Goal: Task Accomplishment & Management: Complete application form

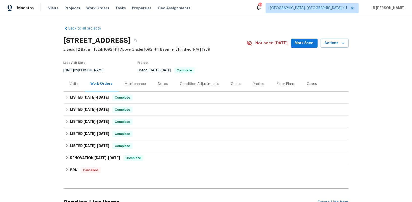
click at [73, 81] on div "Visits" at bounding box center [74, 83] width 21 height 15
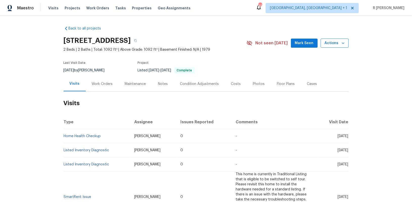
click at [334, 40] on span "Actions" at bounding box center [334, 43] width 20 height 6
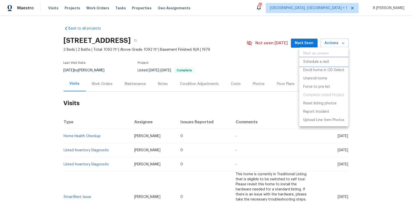
click at [312, 60] on p "Schedule a visit" at bounding box center [316, 61] width 26 height 5
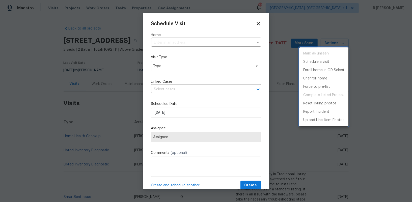
type input "4402 Chickadee Way, Oceanside, CA 92057"
click at [164, 66] on div at bounding box center [206, 101] width 412 height 202
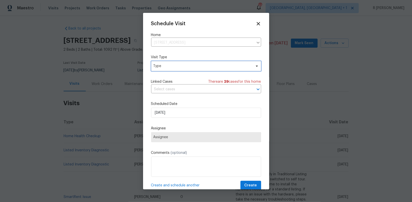
click at [174, 65] on span "Type" at bounding box center [202, 66] width 98 height 5
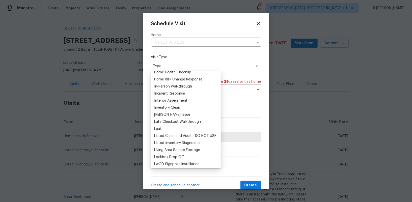
scroll to position [182, 0]
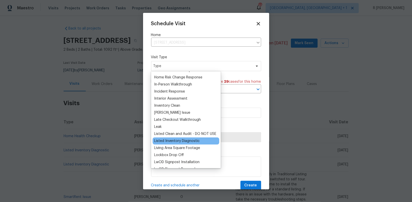
click at [160, 139] on div "Listed Inventory Diagnostic" at bounding box center [176, 140] width 45 height 5
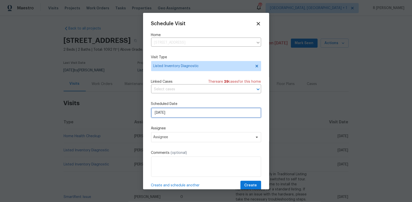
click at [172, 113] on input "24/09/2025" at bounding box center [206, 113] width 110 height 10
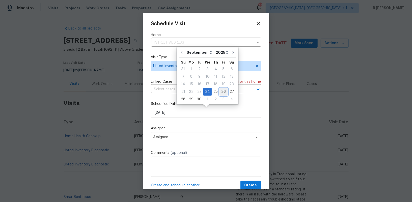
click at [222, 89] on div "26" at bounding box center [223, 91] width 8 height 7
type input "26/09/2025"
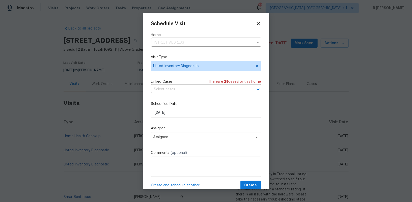
click at [222, 89] on input "text" at bounding box center [199, 89] width 96 height 8
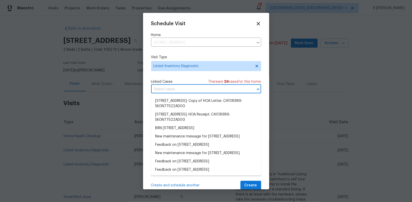
click at [163, 76] on div "Schedule Visit Home 4402 Chickadee Way, Oceanside, CA 92057 ​ Visit Type Listed…" at bounding box center [206, 105] width 110 height 169
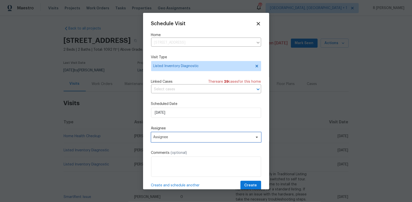
click at [164, 137] on span "Assignee" at bounding box center [202, 137] width 99 height 4
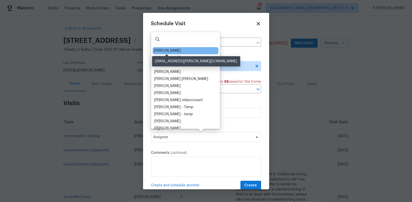
click at [174, 50] on div "Kaden Peterson" at bounding box center [167, 50] width 26 height 5
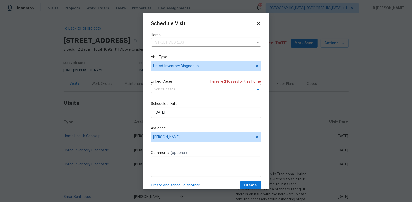
scroll to position [9, 0]
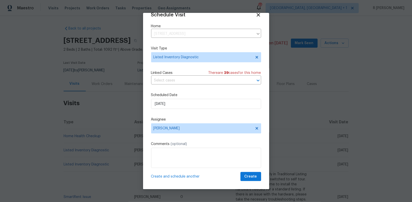
click at [227, 173] on div "Create and schedule another Create" at bounding box center [206, 176] width 110 height 9
click at [255, 173] on span "Create" at bounding box center [250, 176] width 13 height 6
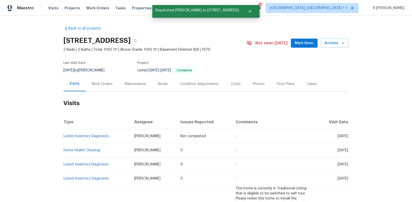
click at [112, 133] on td "Listed Inventory Diagnostic" at bounding box center [97, 136] width 67 height 14
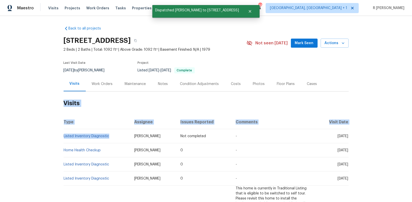
drag, startPoint x: 115, startPoint y: 138, endPoint x: 59, endPoint y: 137, distance: 56.5
click at [59, 137] on div "Back to all projects 4402 Chickadee Way, Oceanside, CA 92057 2 Beds | 2 Baths |…" at bounding box center [206, 109] width 412 height 186
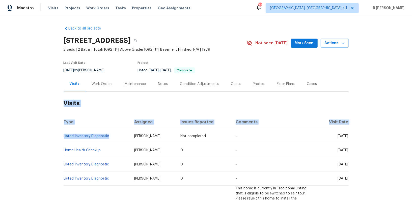
click at [59, 137] on div "Back to all projects 4402 Chickadee Way, Oceanside, CA 92057 2 Beds | 2 Baths |…" at bounding box center [206, 109] width 412 height 186
drag, startPoint x: 116, startPoint y: 137, endPoint x: 64, endPoint y: 138, distance: 52.4
click at [64, 138] on td "Listed Inventory Diagnostic" at bounding box center [97, 136] width 67 height 14
copy link "Listed Inventory Diagnostic"
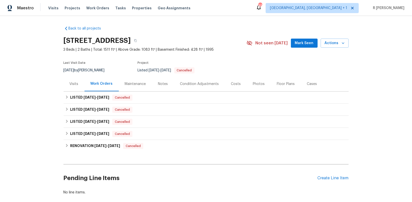
click at [73, 87] on div "Visits" at bounding box center [74, 83] width 21 height 15
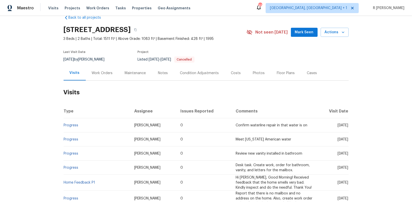
scroll to position [11, 0]
click at [334, 30] on span "Actions" at bounding box center [334, 32] width 20 height 6
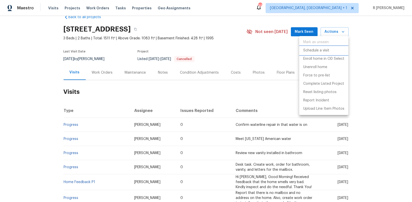
click at [309, 52] on p "Schedule a visit" at bounding box center [316, 50] width 26 height 5
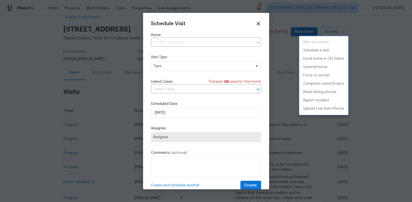
click at [187, 64] on div at bounding box center [206, 101] width 412 height 202
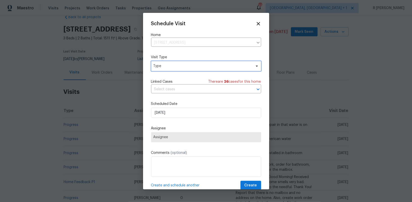
click at [179, 64] on span "Type" at bounding box center [202, 66] width 98 height 5
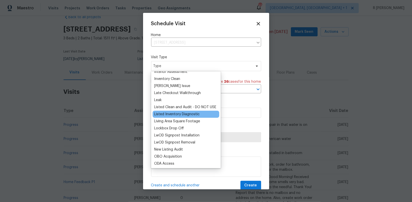
scroll to position [209, 0]
click at [175, 115] on div "Listed Inventory Diagnostic" at bounding box center [176, 113] width 45 height 5
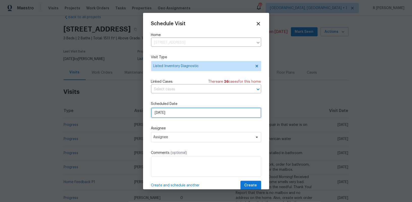
click at [177, 115] on input "[DATE]" at bounding box center [206, 113] width 110 height 10
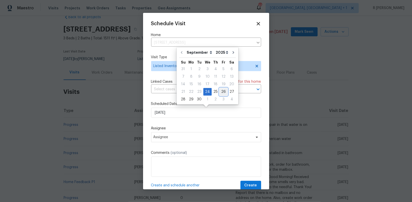
click at [223, 91] on div "26" at bounding box center [223, 91] width 8 height 7
type input "[DATE]"
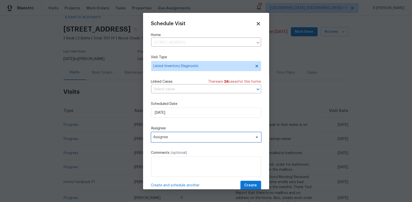
click at [188, 139] on span "Assignee" at bounding box center [202, 137] width 99 height 4
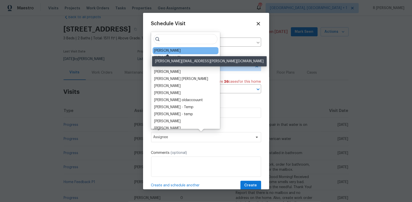
click at [163, 52] on div "Michael Gruener" at bounding box center [167, 50] width 26 height 5
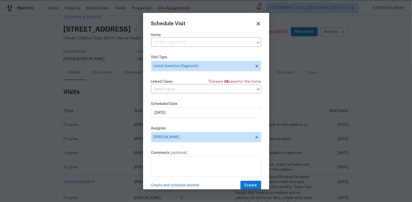
scroll to position [9, 0]
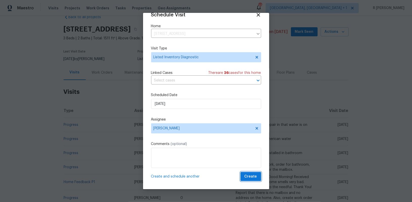
click at [251, 179] on button "Create" at bounding box center [250, 176] width 21 height 9
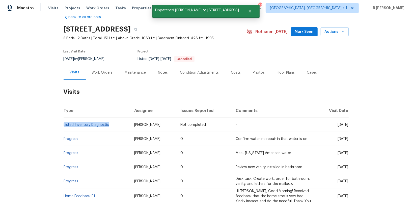
drag, startPoint x: 112, startPoint y: 125, endPoint x: 55, endPoint y: 121, distance: 57.9
click at [55, 121] on div "Back to all projects 109 Wynstay Ave, Valley Park, MO 63088 3 Beds | 2 Baths | …" at bounding box center [206, 109] width 412 height 186
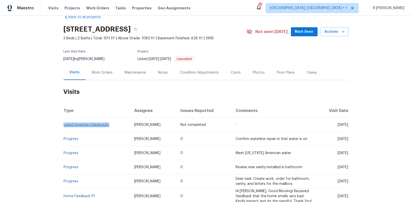
drag, startPoint x: 111, startPoint y: 124, endPoint x: 64, endPoint y: 126, distance: 47.2
click at [64, 126] on td "Listed Inventory Diagnostic" at bounding box center [97, 125] width 67 height 14
copy link "Listed Inventory Diagnostic"
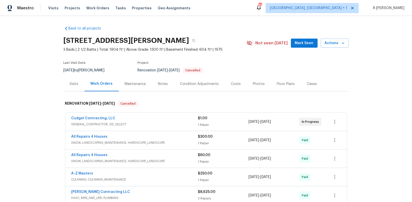
click at [69, 89] on div "Visits" at bounding box center [74, 83] width 21 height 15
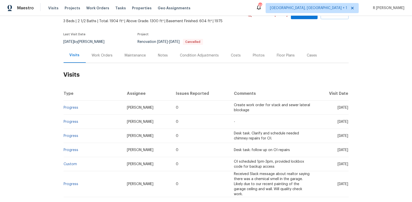
scroll to position [12, 0]
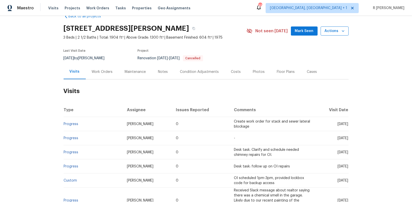
click at [338, 32] on span "Actions" at bounding box center [334, 31] width 20 height 6
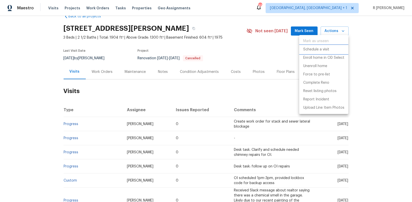
click at [319, 48] on p "Schedule a visit" at bounding box center [316, 49] width 26 height 5
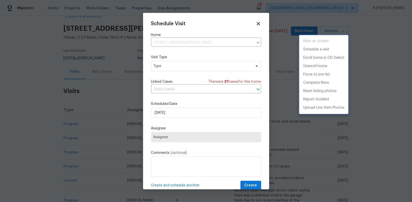
click at [183, 114] on div at bounding box center [206, 101] width 412 height 202
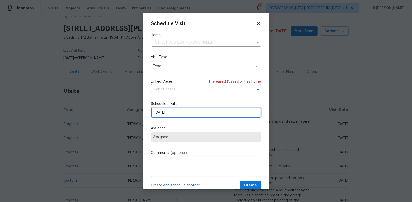
click at [181, 114] on input "[DATE]" at bounding box center [206, 113] width 110 height 10
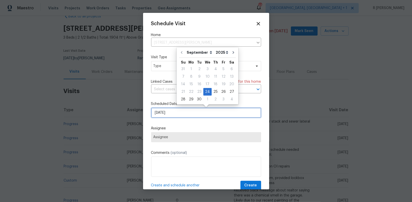
click at [181, 114] on input "[DATE]" at bounding box center [206, 113] width 110 height 10
click at [219, 93] on div "26" at bounding box center [223, 91] width 8 height 7
type input "[DATE]"
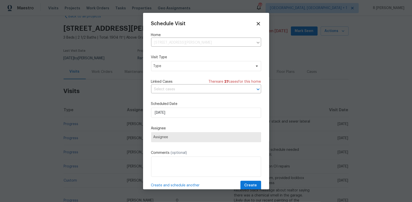
click at [165, 140] on span "Assignee" at bounding box center [206, 137] width 110 height 10
click at [178, 66] on span "Type" at bounding box center [202, 66] width 98 height 5
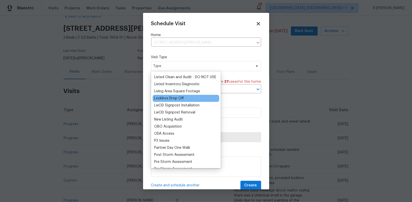
scroll to position [238, 0]
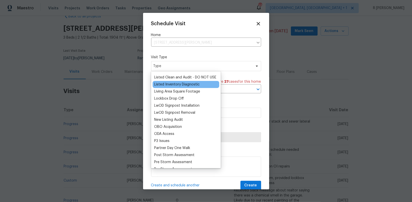
click at [170, 84] on div "Listed Inventory Diagnostic" at bounding box center [176, 84] width 45 height 5
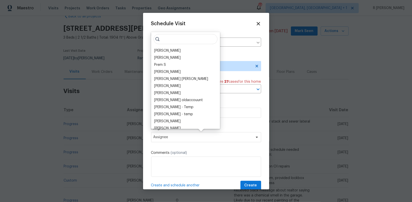
click at [200, 152] on label "Comments (optional)" at bounding box center [206, 152] width 110 height 5
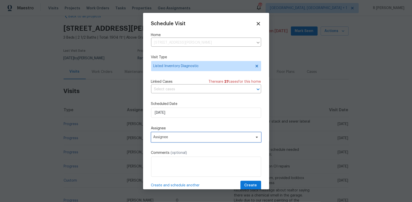
click at [198, 141] on span "Assignee" at bounding box center [206, 137] width 110 height 10
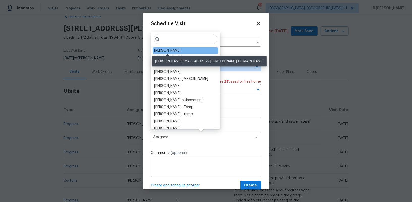
click at [172, 50] on div "Michael Gruener" at bounding box center [167, 50] width 26 height 5
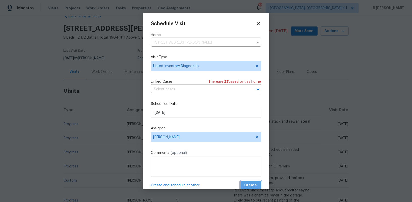
click at [253, 187] on span "Create" at bounding box center [250, 185] width 13 height 6
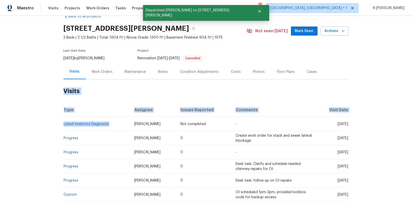
drag, startPoint x: 114, startPoint y: 123, endPoint x: 25, endPoint y: 110, distance: 89.7
click at [25, 110] on div "Back to all projects 887 Totem Woods Ct, Manchester, MO 63021 3 Beds | 2 1/2 Ba…" at bounding box center [206, 109] width 412 height 186
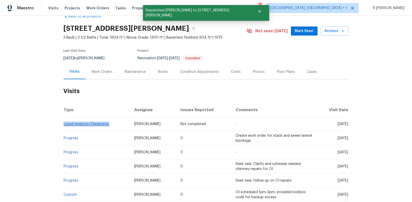
drag, startPoint x: 113, startPoint y: 123, endPoint x: 64, endPoint y: 125, distance: 49.2
click at [64, 125] on td "Listed Inventory Diagnostic" at bounding box center [97, 124] width 67 height 14
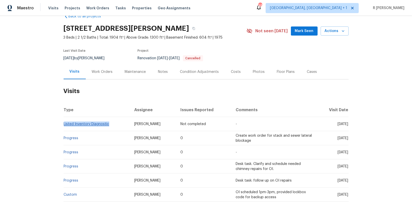
copy link "Listed Inventory Diagnostic"
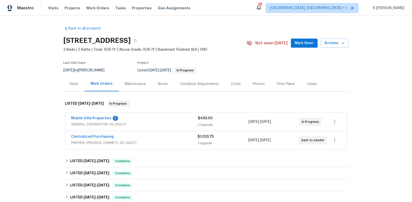
click at [71, 83] on div "Visits" at bounding box center [74, 83] width 9 height 5
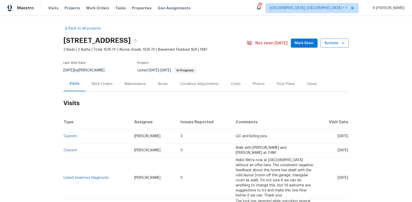
click at [340, 43] on span "Actions" at bounding box center [334, 43] width 20 height 6
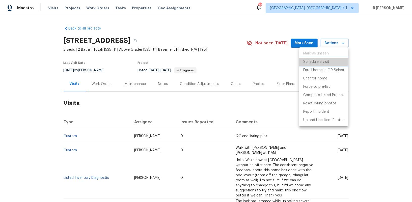
click at [318, 63] on p "Schedule a visit" at bounding box center [316, 61] width 26 height 5
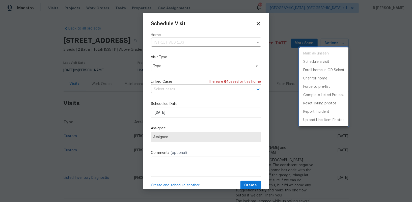
click at [197, 62] on div at bounding box center [206, 101] width 412 height 202
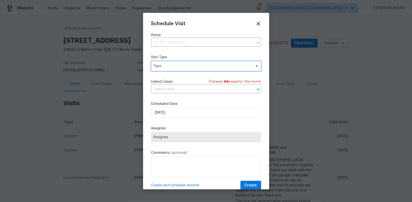
click at [182, 66] on span "Type" at bounding box center [202, 66] width 98 height 5
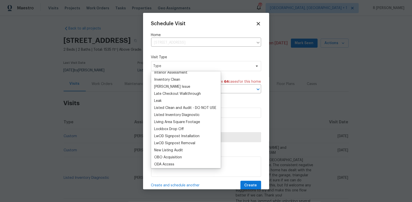
scroll to position [208, 0]
click at [176, 112] on div "Listed Inventory Diagnostic" at bounding box center [176, 114] width 45 height 5
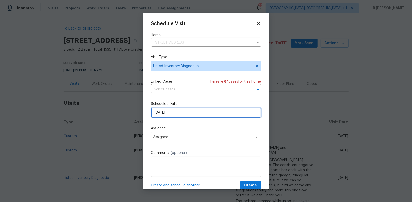
click at [171, 113] on input "[DATE]" at bounding box center [206, 113] width 110 height 10
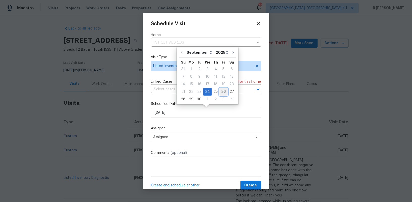
click at [222, 91] on div "26" at bounding box center [223, 91] width 8 height 7
type input "[DATE]"
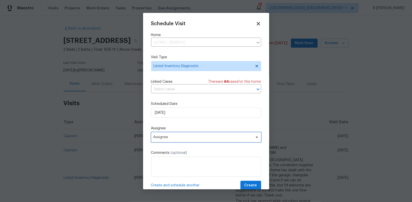
click at [177, 138] on span "Assignee" at bounding box center [202, 137] width 99 height 4
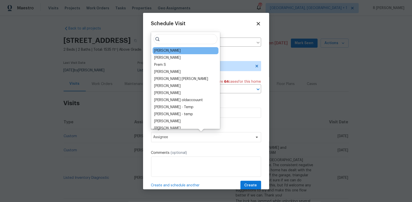
click at [183, 49] on div "Naomi Ferreira" at bounding box center [186, 50] width 66 height 7
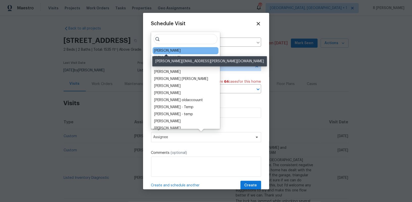
click at [169, 51] on div "Naomi Ferreira" at bounding box center [167, 50] width 26 height 5
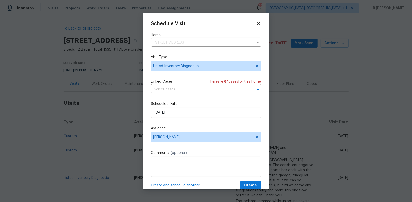
scroll to position [9, 0]
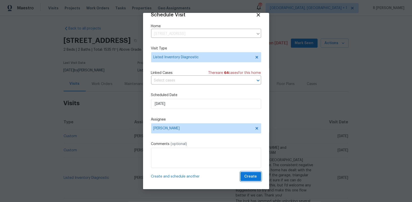
click at [245, 176] on button "Create" at bounding box center [250, 176] width 21 height 9
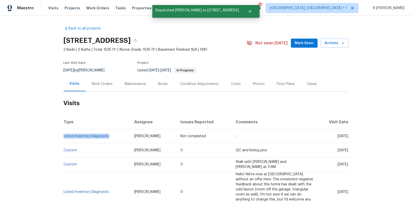
drag, startPoint x: 111, startPoint y: 137, endPoint x: 65, endPoint y: 139, distance: 46.9
click at [64, 138] on td "Listed Inventory Diagnostic" at bounding box center [97, 136] width 67 height 14
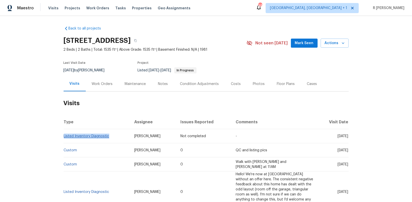
drag, startPoint x: 112, startPoint y: 135, endPoint x: 64, endPoint y: 137, distance: 48.0
click at [64, 137] on td "Listed Inventory Diagnostic" at bounding box center [97, 136] width 67 height 14
copy link "Listed Inventory Diagnostic"
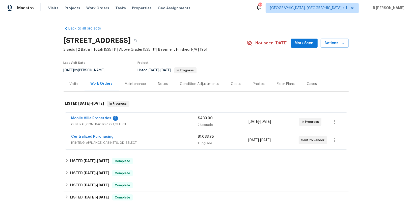
click at [77, 80] on div "Visits" at bounding box center [74, 83] width 21 height 15
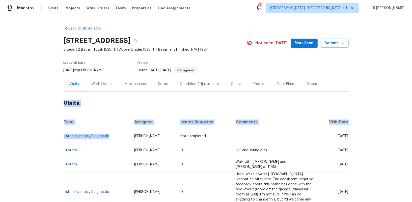
drag, startPoint x: 111, startPoint y: 136, endPoint x: 60, endPoint y: 136, distance: 50.9
click at [59, 136] on div "Back to all projects [STREET_ADDRESS] 2 Beds | 2 Baths | Total: 1535 ft² | Abov…" at bounding box center [206, 109] width 412 height 186
click at [60, 136] on div "Back to all projects [STREET_ADDRESS] 2 Beds | 2 Baths | Total: 1535 ft² | Abov…" at bounding box center [206, 109] width 412 height 186
drag, startPoint x: 111, startPoint y: 135, endPoint x: 64, endPoint y: 138, distance: 47.7
click at [64, 138] on td "Listed Inventory Diagnostic" at bounding box center [97, 136] width 67 height 14
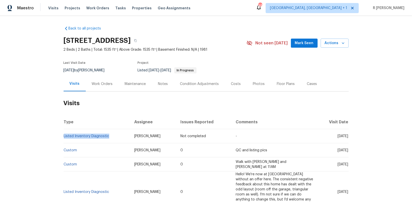
copy link "Listed Inventory Diagnostic"
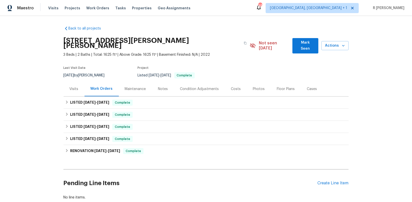
click at [74, 86] on div "Visits" at bounding box center [74, 88] width 9 height 5
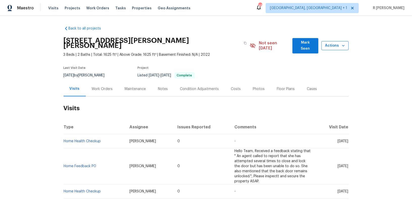
click at [335, 45] on span "Actions" at bounding box center [334, 46] width 19 height 6
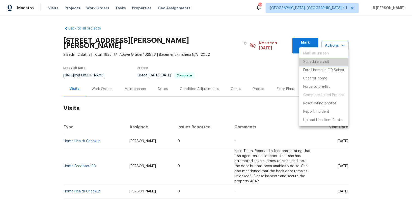
click at [311, 61] on p "Schedule a visit" at bounding box center [316, 61] width 26 height 5
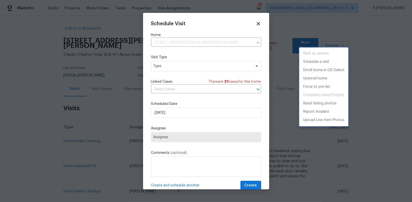
click at [173, 67] on div at bounding box center [206, 101] width 412 height 202
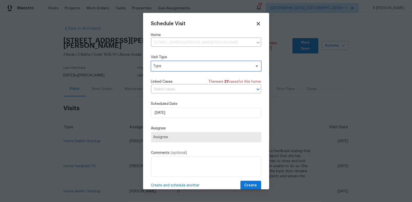
click at [174, 70] on span "Type" at bounding box center [206, 66] width 110 height 10
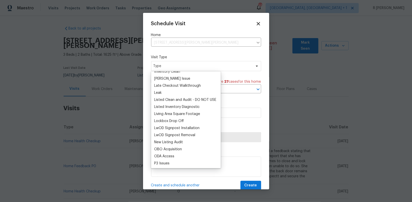
scroll to position [235, 0]
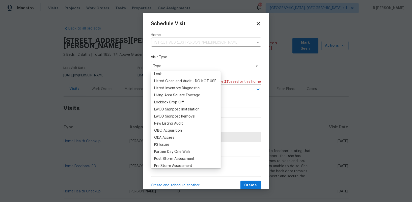
click at [175, 103] on div "Lockbox Drop Off" at bounding box center [169, 102] width 30 height 5
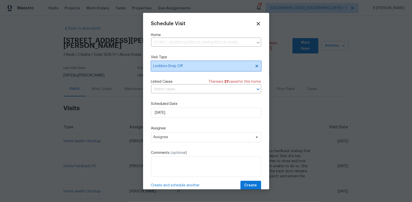
click at [183, 66] on span "Lockbox Drop Off" at bounding box center [202, 66] width 98 height 5
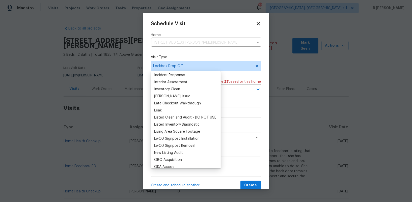
scroll to position [215, 0]
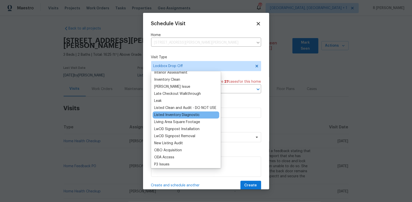
click at [178, 112] on div "Listed Inventory Diagnostic" at bounding box center [176, 114] width 45 height 5
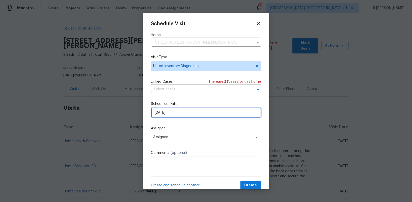
click at [177, 115] on input "[DATE]" at bounding box center [206, 113] width 110 height 10
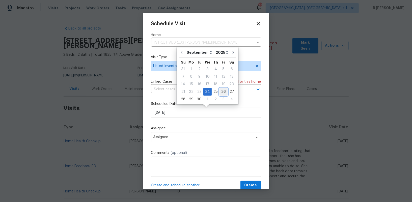
click at [223, 92] on div "26" at bounding box center [223, 91] width 8 height 7
type input "[DATE]"
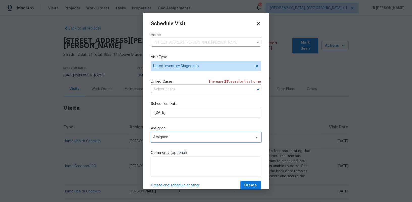
click at [176, 134] on span "Assignee" at bounding box center [206, 137] width 110 height 10
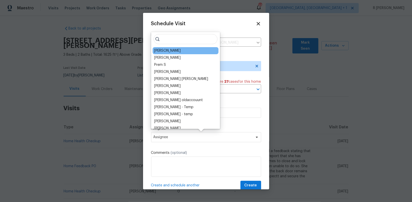
click at [177, 49] on div "Nick Christian" at bounding box center [167, 50] width 26 height 5
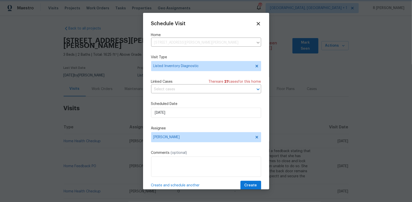
scroll to position [9, 0]
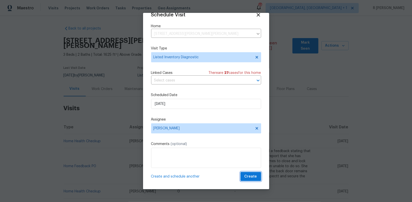
click at [250, 176] on span "Create" at bounding box center [250, 176] width 13 height 6
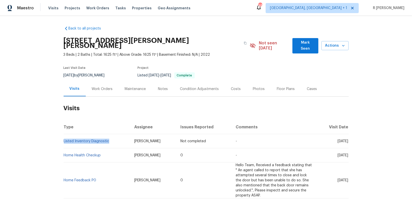
drag, startPoint x: 115, startPoint y: 138, endPoint x: 64, endPoint y: 138, distance: 51.2
click at [64, 138] on td "Listed Inventory Diagnostic" at bounding box center [97, 141] width 67 height 14
copy link "Listed Inventory Diagnostic"
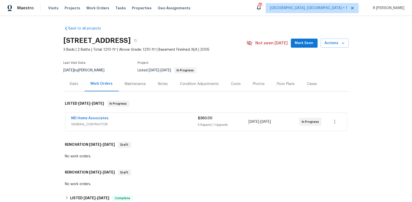
click at [72, 84] on div "Visits" at bounding box center [74, 83] width 9 height 5
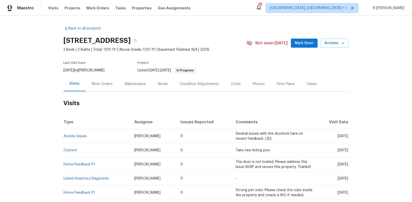
click at [288, 68] on section "3473 Parkridge Cir # 17-101, Sarasota, FL 34243 3 Beds | 2 Baths | Total: 1210 …" at bounding box center [206, 55] width 285 height 42
click at [334, 42] on span "Actions" at bounding box center [334, 43] width 20 height 6
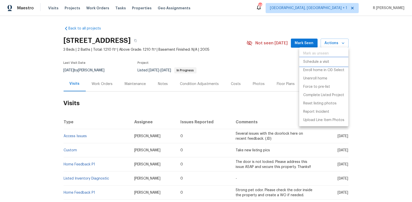
click at [325, 59] on p "Schedule a visit" at bounding box center [316, 61] width 26 height 5
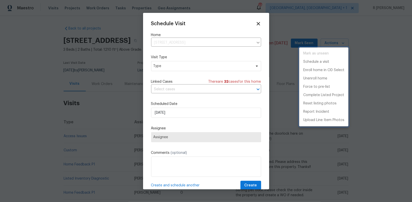
click at [180, 69] on div at bounding box center [206, 101] width 412 height 202
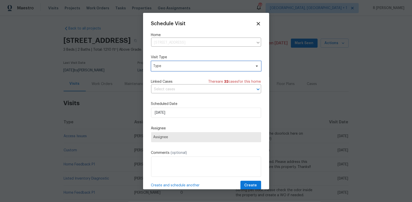
click at [180, 66] on span "Type" at bounding box center [202, 66] width 98 height 5
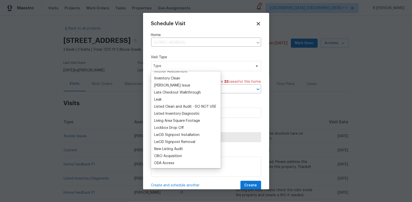
scroll to position [199, 0]
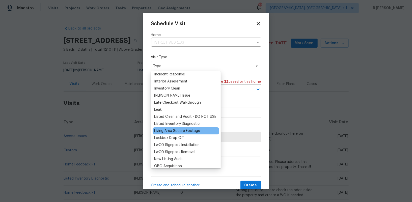
click at [181, 128] on div "Living Area Square Footage" at bounding box center [186, 130] width 67 height 7
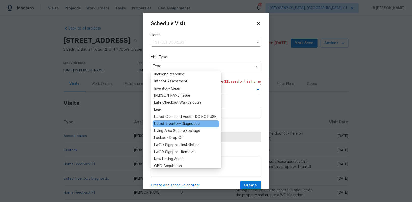
click at [179, 124] on div "Listed Inventory Diagnostic" at bounding box center [176, 123] width 45 height 5
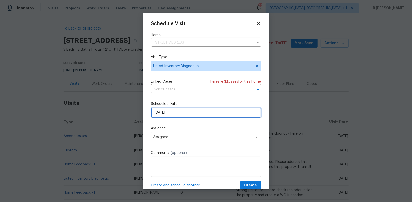
click at [178, 113] on input "[DATE]" at bounding box center [206, 113] width 110 height 10
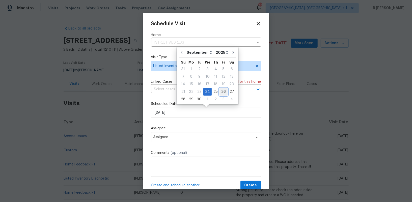
click at [221, 92] on div "26" at bounding box center [223, 91] width 8 height 7
type input "[DATE]"
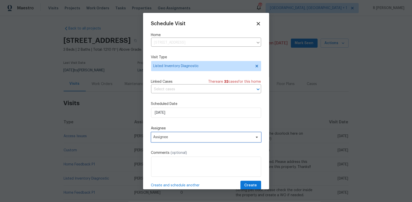
click at [177, 136] on span "Assignee" at bounding box center [202, 137] width 99 height 4
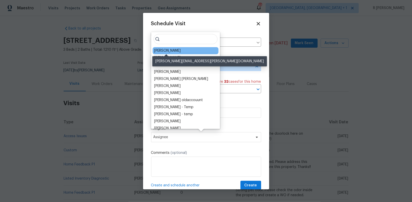
click at [177, 49] on div "[PERSON_NAME]" at bounding box center [167, 50] width 26 height 5
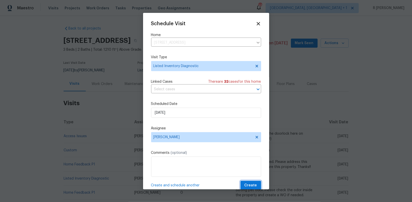
click at [250, 188] on span "Create" at bounding box center [250, 185] width 13 height 6
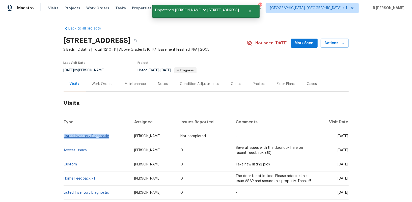
drag, startPoint x: 113, startPoint y: 135, endPoint x: 64, endPoint y: 134, distance: 49.4
click at [64, 134] on td "Listed Inventory Diagnostic" at bounding box center [97, 136] width 67 height 14
copy link "Listed Inventory Diagnostic"
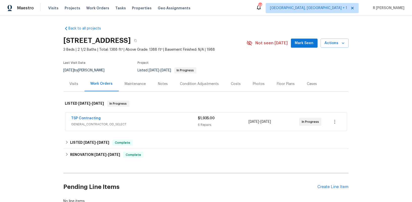
click at [74, 86] on div "Visits" at bounding box center [74, 83] width 21 height 15
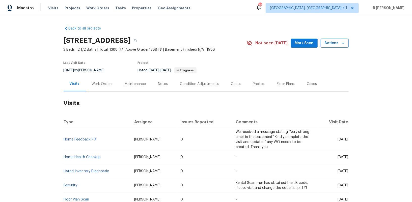
click at [333, 44] on span "Actions" at bounding box center [334, 43] width 20 height 6
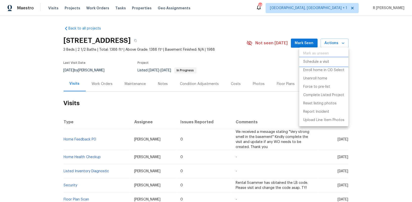
click at [315, 61] on p "Schedule a visit" at bounding box center [316, 61] width 26 height 5
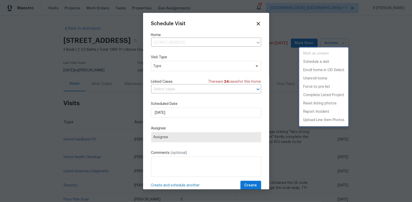
click at [213, 68] on div at bounding box center [206, 101] width 412 height 202
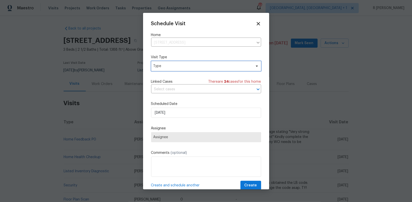
click at [211, 68] on span "Type" at bounding box center [202, 66] width 98 height 5
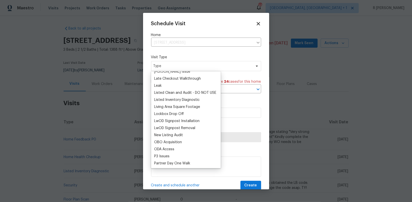
scroll to position [217, 0]
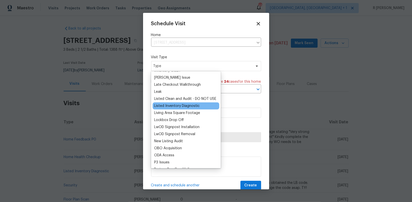
click at [177, 106] on div "Listed Inventory Diagnostic" at bounding box center [176, 105] width 45 height 5
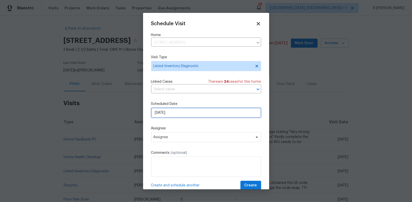
click at [180, 113] on input "[DATE]" at bounding box center [206, 113] width 110 height 10
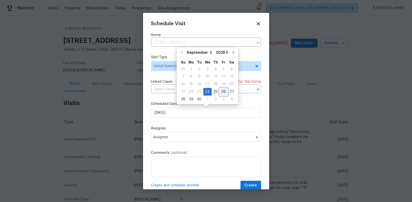
click at [222, 89] on div "26" at bounding box center [223, 91] width 8 height 7
type input "[DATE]"
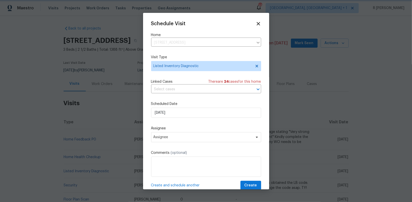
scroll to position [9, 0]
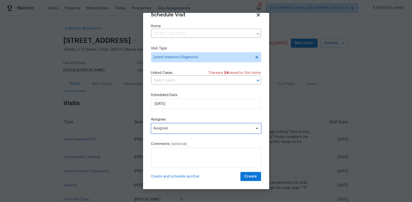
click at [194, 132] on span "Assignee" at bounding box center [206, 128] width 110 height 10
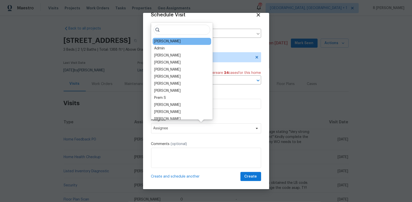
click at [174, 44] on div "Nicolas Campuzano" at bounding box center [182, 41] width 58 height 7
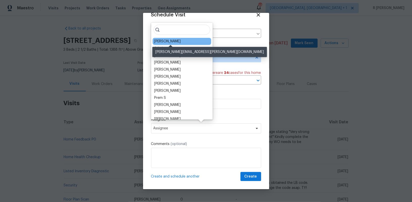
click at [173, 43] on div "Nicolas Campuzano" at bounding box center [167, 41] width 26 height 5
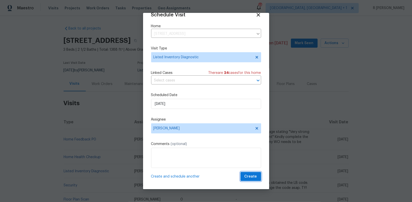
click at [251, 179] on span "Create" at bounding box center [250, 176] width 13 height 6
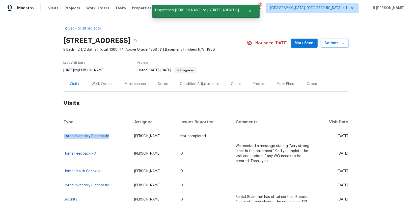
drag, startPoint x: 111, startPoint y: 135, endPoint x: 64, endPoint y: 138, distance: 47.0
click at [64, 138] on td "Listed Inventory Diagnostic" at bounding box center [97, 136] width 67 height 14
copy link "Listed Inventory Diagnostic"
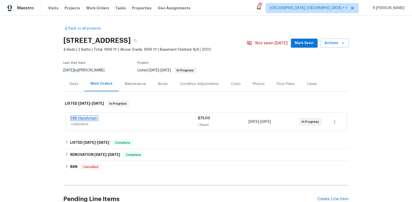
click at [80, 119] on link "HM-Handyman" at bounding box center [84, 118] width 26 height 4
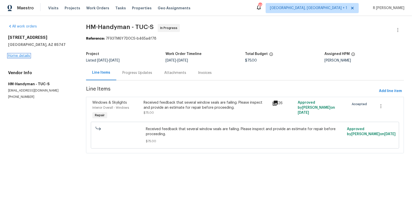
click at [22, 57] on link "Home details" at bounding box center [19, 56] width 22 height 4
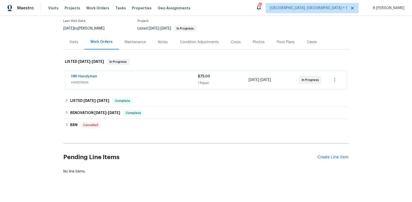
scroll to position [47, 0]
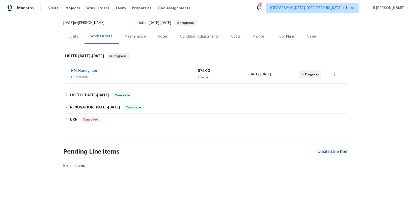
click at [332, 151] on div "Create Line Item" at bounding box center [332, 151] width 31 height 5
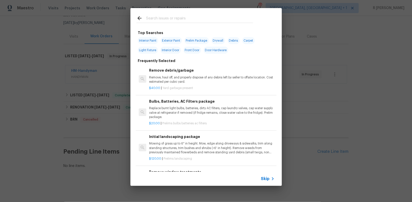
click at [264, 177] on span "Skip" at bounding box center [265, 178] width 9 height 5
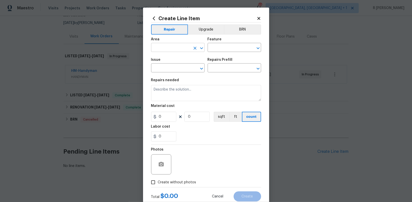
click at [167, 50] on input "text" at bounding box center [170, 48] width 39 height 8
click at [172, 58] on li "Kitchen" at bounding box center [177, 59] width 53 height 8
type input "Kitchen"
click at [219, 44] on div "Feature" at bounding box center [233, 41] width 53 height 7
click at [219, 53] on div "Area Kitchen ​ Feature ​" at bounding box center [206, 45] width 110 height 20
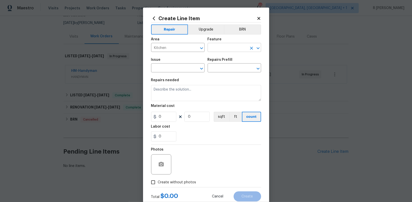
click at [230, 51] on input "text" at bounding box center [226, 48] width 39 height 8
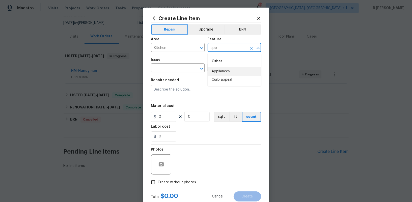
click at [216, 73] on li "Appliances" at bounding box center [233, 71] width 53 height 8
type input "Appliances"
click at [179, 74] on span "Issue ​" at bounding box center [177, 65] width 53 height 20
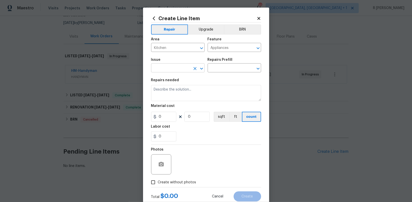
click at [177, 71] on input "text" at bounding box center [170, 69] width 39 height 8
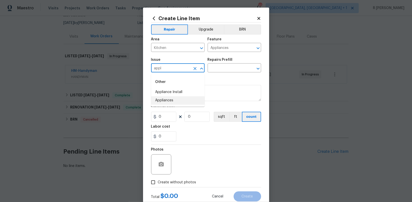
click at [170, 100] on li "Appliances" at bounding box center [177, 100] width 53 height 8
type input "Appliances"
click at [233, 65] on input "text" at bounding box center [226, 69] width 39 height 8
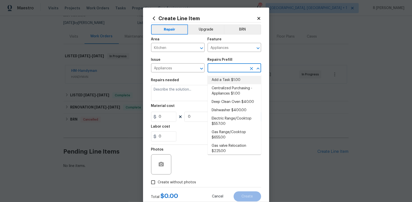
click at [224, 82] on li "Add a Task $1.00" at bounding box center [233, 80] width 53 height 8
type input "Add a Task $1.00"
type textarea "HPM to detail"
type input "1"
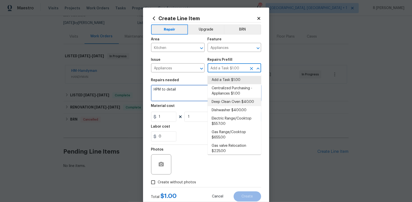
click at [174, 88] on textarea "HPM to detail" at bounding box center [206, 93] width 110 height 16
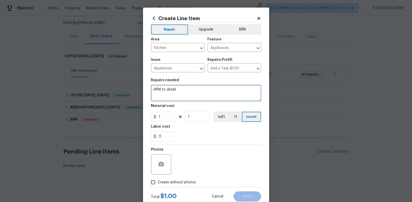
click at [174, 88] on textarea "HPM to detail" at bounding box center [206, 93] width 110 height 16
paste textarea "#lwoleak #resale Received feedback there is a leak at the refrigerator, agent t…"
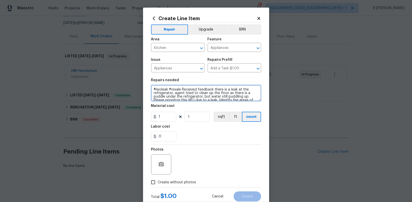
scroll to position [36, 0]
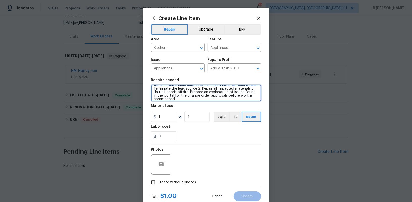
type textarea "#lwoleak #resale Received feedback there is a leak at the refrigerator, agent t…"
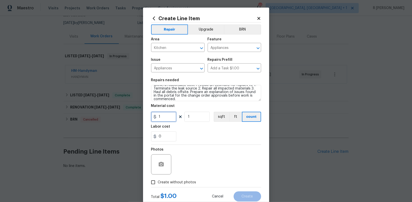
click at [167, 117] on input "1" at bounding box center [163, 117] width 25 height 10
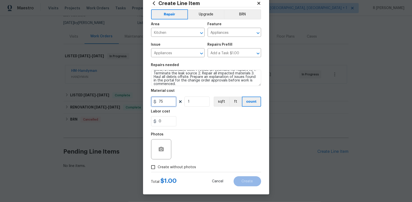
type input "75"
click at [167, 167] on span "Create without photos" at bounding box center [177, 167] width 38 height 5
click at [158, 167] on input "Create without photos" at bounding box center [153, 167] width 10 height 10
checkbox input "true"
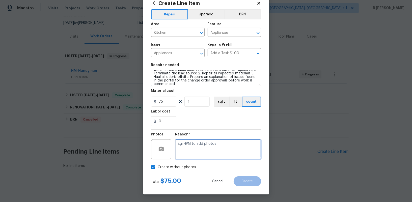
click at [229, 148] on textarea at bounding box center [218, 149] width 86 height 20
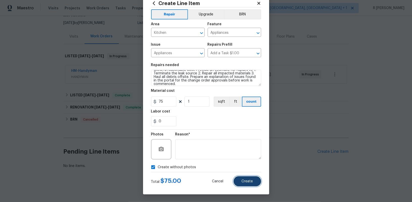
click at [249, 178] on button "Create" at bounding box center [246, 181] width 27 height 10
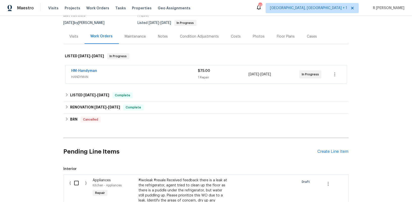
click at [77, 183] on input "checkbox" at bounding box center [78, 183] width 14 height 11
checkbox input "true"
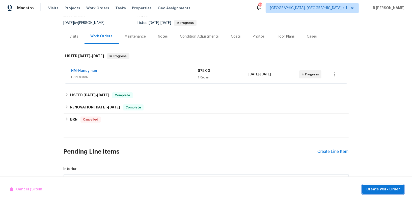
click at [384, 188] on span "Create Work Order" at bounding box center [383, 189] width 34 height 6
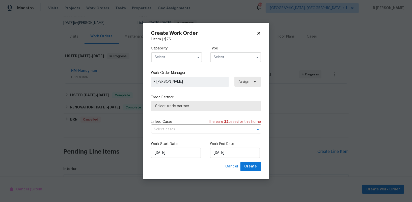
click at [190, 61] on input "text" at bounding box center [176, 57] width 51 height 10
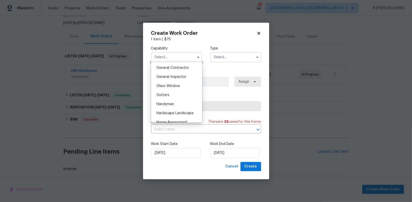
scroll to position [277, 0]
click at [171, 67] on span "Handyman" at bounding box center [165, 69] width 18 height 4
type input "Handyman"
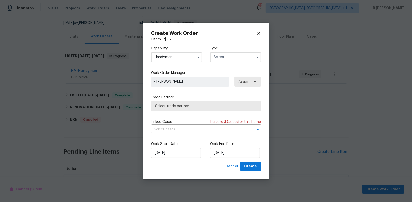
click at [239, 55] on input "text" at bounding box center [235, 57] width 51 height 10
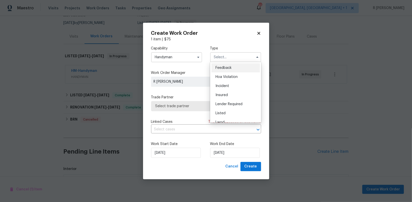
click at [232, 67] on div "Feedback" at bounding box center [235, 67] width 48 height 9
type input "Feedback"
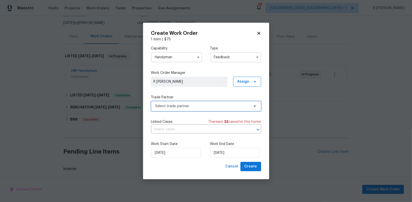
click at [188, 103] on span "Select trade partner" at bounding box center [206, 106] width 110 height 10
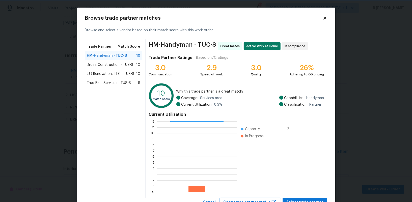
scroll to position [20, 0]
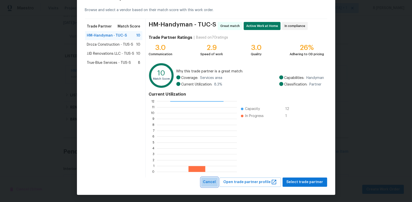
click at [214, 185] on button "Cancel" at bounding box center [209, 181] width 17 height 9
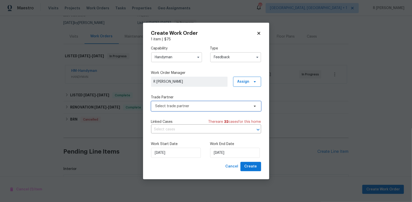
scroll to position [0, 0]
click at [173, 60] on input "Handyman" at bounding box center [176, 57] width 51 height 10
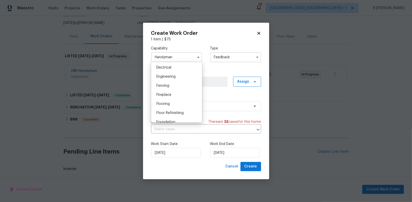
scroll to position [202, 0]
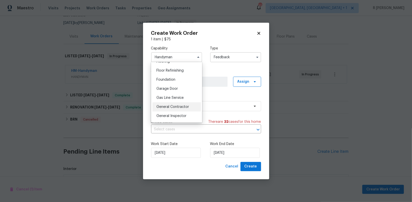
click at [170, 106] on span "General Contractor" at bounding box center [172, 107] width 33 height 4
type input "General Contractor"
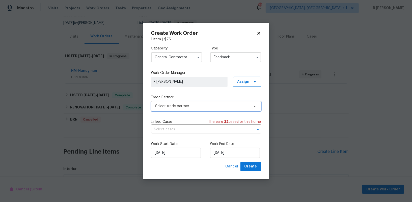
click at [179, 105] on span "Select trade partner" at bounding box center [202, 106] width 94 height 5
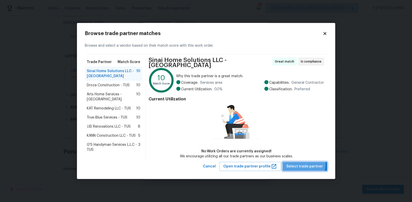
click at [304, 163] on span "Select trade partner" at bounding box center [304, 166] width 37 height 6
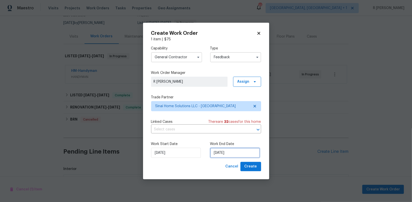
click at [222, 152] on input "24/09/2025" at bounding box center [235, 153] width 50 height 10
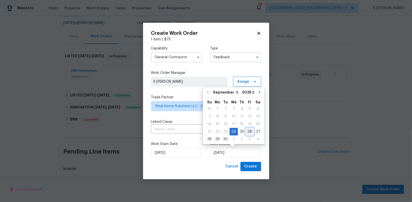
click at [251, 131] on div "26" at bounding box center [250, 131] width 8 height 7
type input "26/09/2025"
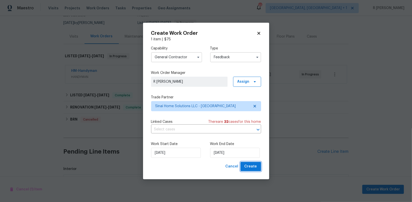
click at [252, 169] on span "Create" at bounding box center [250, 166] width 13 height 6
checkbox input "false"
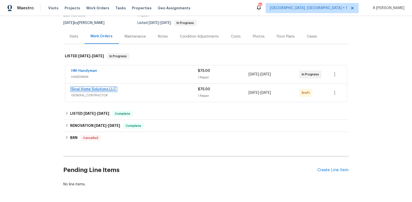
click at [85, 87] on link "Sinai Home Solutions LLC" at bounding box center [93, 89] width 45 height 4
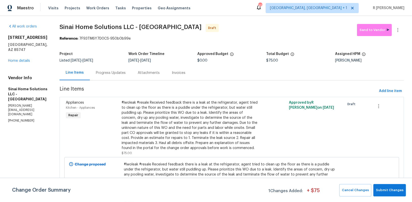
click at [391, 183] on div "Change Order Summary 1 Changes Added: + $ 75 Cancel Changes Submit Changes" at bounding box center [206, 190] width 412 height 24
click at [389, 192] on span "Submit Changes" at bounding box center [389, 190] width 27 height 6
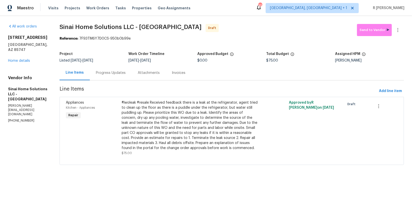
click at [118, 71] on div "Progress Updates" at bounding box center [111, 72] width 30 height 5
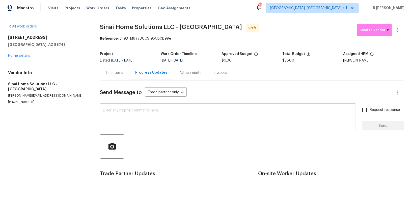
click at [243, 112] on textarea at bounding box center [228, 118] width 250 height 18
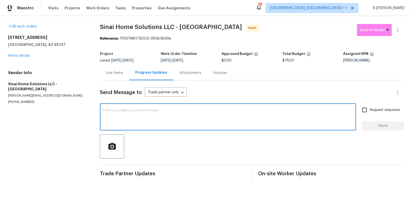
paste textarea "Hey, this is Yogesh from Opendoor. I’m confirming you received the WO for the p…"
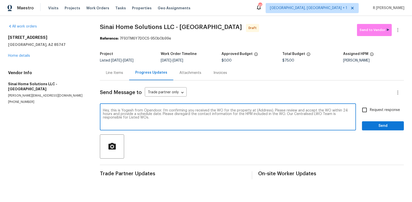
paste textarea "Attention All Work Orders must include before-photos (both close-up and wide-an…"
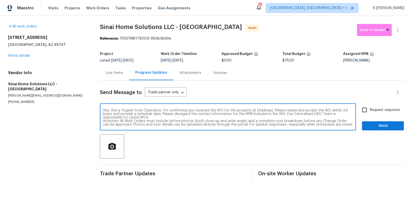
click at [260, 107] on div "Hey, this is Yogesh from Opendoor. I’m confirming you received the WO for the p…" at bounding box center [228, 118] width 256 height 26
click at [261, 109] on textarea "Hey, this is Yogesh from Opendoor. I’m confirming you received the WO for the p…" at bounding box center [228, 118] width 250 height 18
paste textarea "8429 S Burien Rd, Tucson, AZ 85747"
type textarea "Hey, this is Yogesh from Opendoor. I’m confirming you received the WO for the p…"
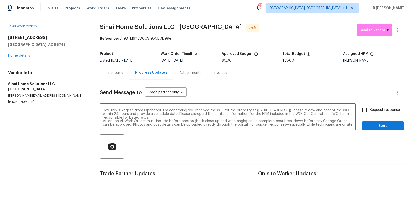
click at [369, 107] on input "Request response" at bounding box center [364, 110] width 11 height 11
checkbox input "true"
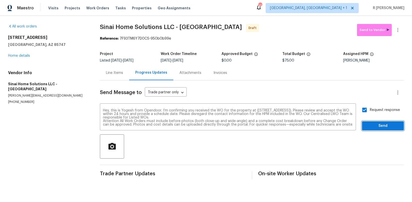
click at [372, 124] on span "Send" at bounding box center [383, 126] width 34 height 6
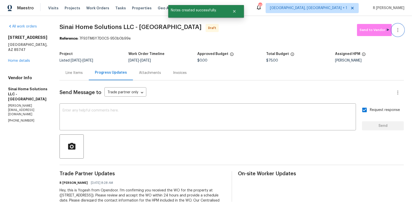
click at [402, 31] on button "button" at bounding box center [398, 30] width 12 height 12
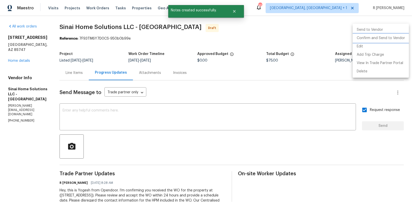
click at [381, 34] on li "Confirm and Send to Vendor" at bounding box center [380, 38] width 56 height 8
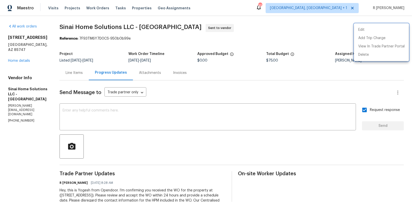
drag, startPoint x: 135, startPoint y: 26, endPoint x: 107, endPoint y: 26, distance: 28.0
click at [107, 26] on div at bounding box center [206, 101] width 412 height 202
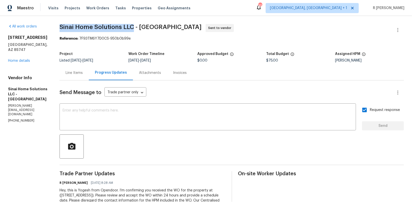
drag, startPoint x: 135, startPoint y: 26, endPoint x: 62, endPoint y: 26, distance: 72.9
click at [62, 26] on div "All work orders 8429 S Burien Rd Tucson, AZ 85747 Home details Vendor Info Sina…" at bounding box center [206, 129] width 412 height 226
copy span "Sinai Home Solutions LLC"
click at [13, 59] on link "Home details" at bounding box center [19, 61] width 22 height 4
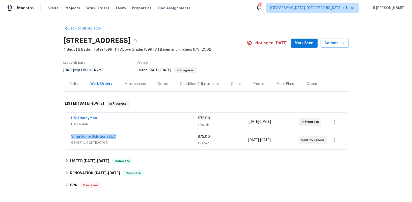
drag, startPoint x: 119, startPoint y: 135, endPoint x: 69, endPoint y: 134, distance: 50.4
click at [69, 134] on div "Sinai Home Solutions LLC GENERAL_CONTRACTOR $75.00 1 Repair 9/24/2025 - 9/26/20…" at bounding box center [205, 140] width 281 height 18
copy link "Sinai Home Solutions LLC"
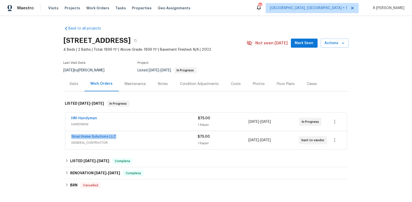
click at [124, 137] on div "Sinai Home Solutions LLC" at bounding box center [134, 137] width 126 height 6
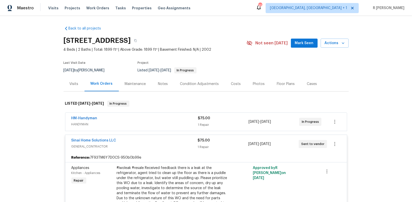
click at [158, 186] on div "#lwoleak #resale Received feedback there is a leak at the refrigerator, agent t…" at bounding box center [172, 198] width 110 height 66
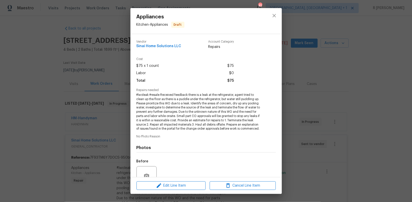
click at [168, 108] on span "#lwoleak #resale Received feedback there is a leak at the refrigerator, agent t…" at bounding box center [198, 112] width 125 height 38
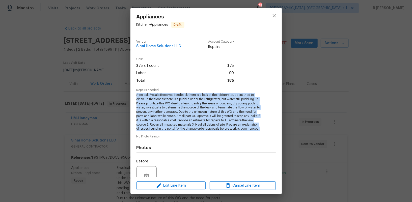
click at [168, 108] on span "#lwoleak #resale Received feedback there is a leak at the refrigerator, agent t…" at bounding box center [198, 112] width 125 height 38
copy span "#lwoleak #resale Received feedback there is a leak at the refrigerator, agent t…"
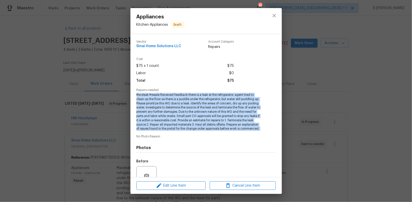
copy span "#lwoleak #resale Received feedback there is a leak at the refrigerator, agent t…"
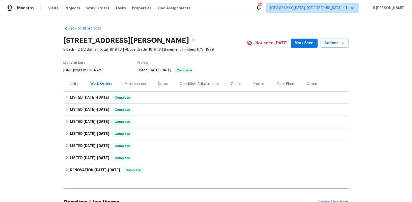
scroll to position [51, 0]
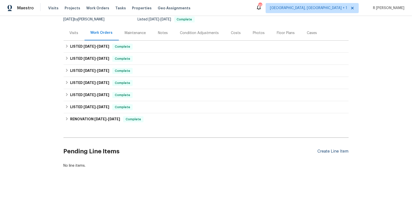
click at [336, 149] on div "Create Line Item" at bounding box center [332, 151] width 31 height 5
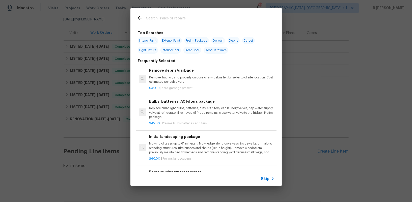
click at [270, 183] on div "Skip" at bounding box center [205, 179] width 151 height 14
click at [265, 178] on span "Skip" at bounding box center [265, 178] width 9 height 5
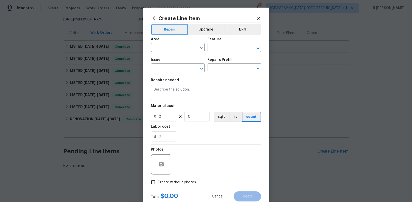
click at [173, 43] on div "Area" at bounding box center [177, 41] width 53 height 7
click at [173, 45] on input "text" at bounding box center [170, 48] width 39 height 8
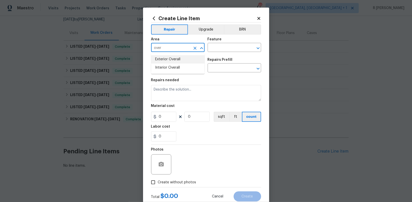
click at [175, 57] on li "Exterior Overall" at bounding box center [177, 59] width 53 height 8
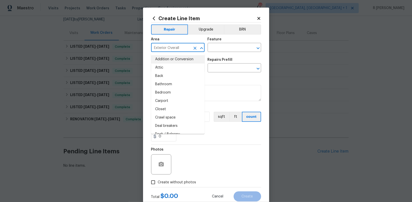
click at [166, 48] on input "Exterior Overall" at bounding box center [170, 48] width 39 height 8
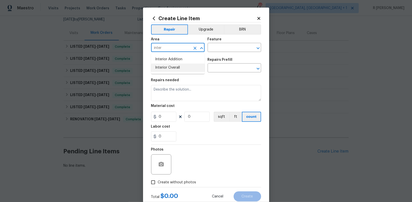
click at [168, 66] on li "Interior Overall" at bounding box center [177, 68] width 53 height 8
type input "Interior Overall"
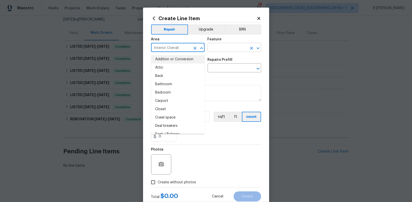
click at [235, 49] on input "text" at bounding box center [226, 48] width 39 height 8
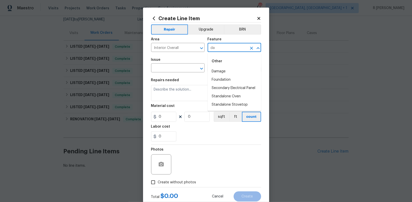
type input "d"
click at [214, 66] on div "Other" at bounding box center [233, 61] width 53 height 12
click at [214, 72] on li "Gas" at bounding box center [233, 71] width 53 height 8
type input "Gas"
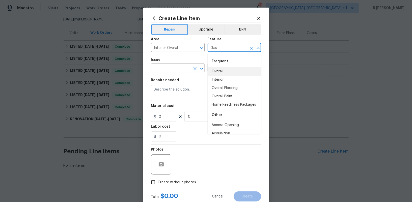
click at [178, 71] on input "text" at bounding box center [170, 69] width 39 height 8
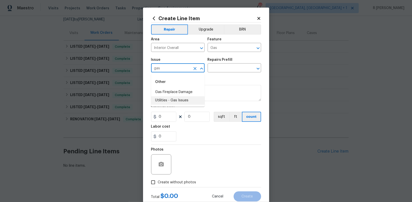
click at [171, 100] on li "Utilities - Gas Issues" at bounding box center [177, 100] width 53 height 8
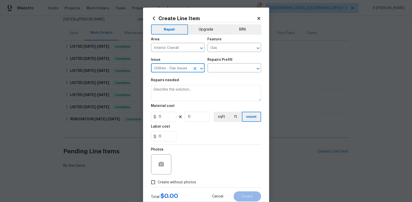
type input "Utilities - Gas Issues"
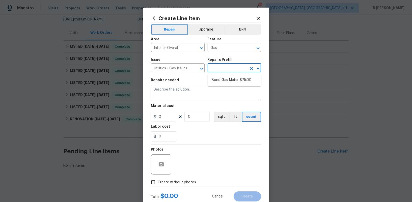
click at [233, 67] on input "text" at bounding box center [226, 69] width 39 height 8
click at [225, 69] on input "text" at bounding box center [226, 69] width 39 height 8
click at [222, 77] on li "Bond Gas Meter $75.00" at bounding box center [233, 80] width 53 height 8
type input "Bond Gas Meter $75.00"
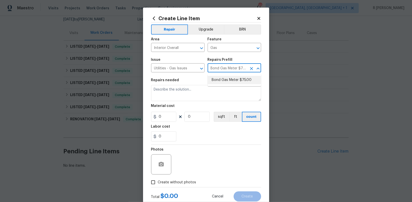
type textarea "Bond Gas Meter: add grounding clamp to gas line near gas meter and wire to grou…"
type input "1"
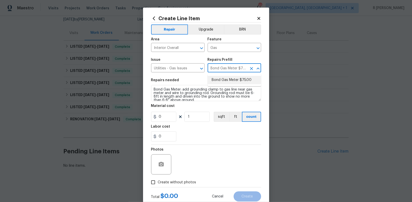
type input "75"
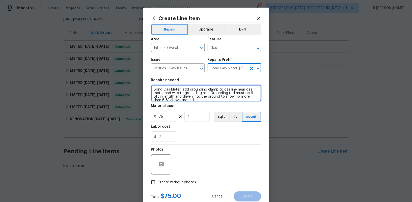
click at [185, 100] on textarea "Bond Gas Meter: add grounding clamp to gas line near gas meter and wire to grou…" at bounding box center [206, 93] width 110 height 16
paste textarea "#lwoleak Received feedback the inspector is smelling gas. Please prioritize thi…"
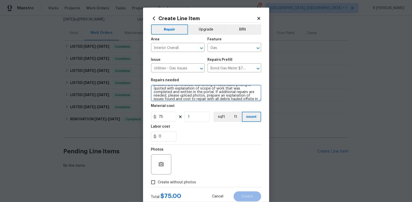
type textarea "#lwoleak Received feedback the inspector is smelling gas. Please prioritize thi…"
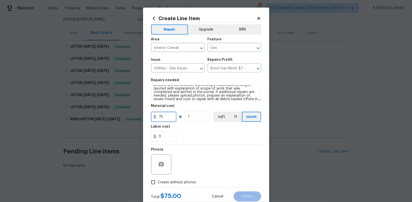
click at [168, 115] on input "75" at bounding box center [163, 117] width 25 height 10
click at [188, 128] on div "Labor cost" at bounding box center [206, 128] width 110 height 7
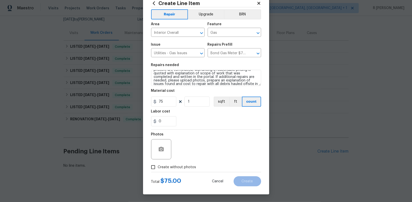
click at [177, 165] on span "Create without photos" at bounding box center [177, 167] width 38 height 5
click at [158, 165] on input "Create without photos" at bounding box center [153, 167] width 10 height 10
checkbox input "true"
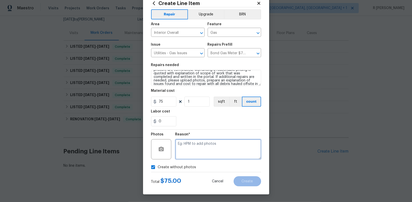
click at [211, 147] on textarea at bounding box center [218, 149] width 86 height 20
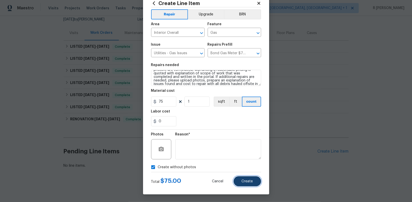
click at [246, 183] on span "Create" at bounding box center [247, 181] width 11 height 4
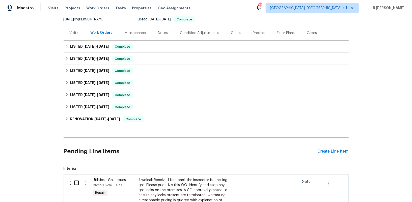
click at [76, 186] on input "checkbox" at bounding box center [78, 182] width 14 height 11
checkbox input "true"
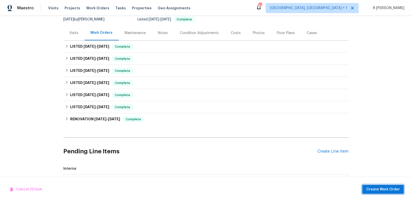
click at [386, 190] on span "Create Work Order" at bounding box center [383, 189] width 34 height 6
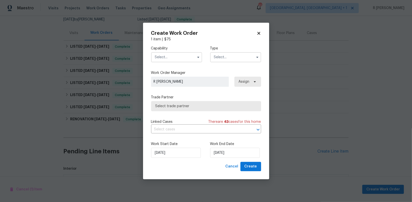
click at [176, 58] on input "text" at bounding box center [176, 57] width 51 height 10
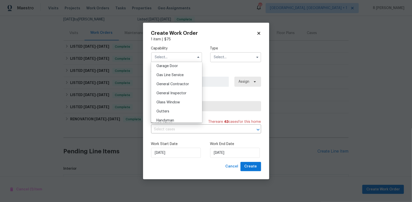
scroll to position [225, 0]
click at [177, 84] on span "General Contractor" at bounding box center [172, 84] width 33 height 4
type input "General Contractor"
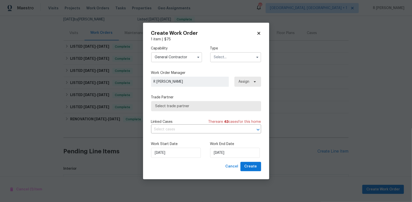
click at [225, 58] on input "text" at bounding box center [235, 57] width 51 height 10
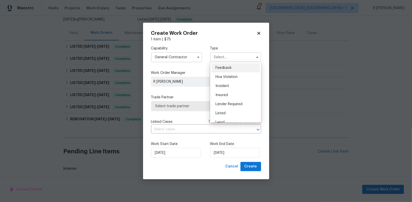
click at [220, 72] on div "Feedback" at bounding box center [235, 67] width 48 height 9
type input "Feedback"
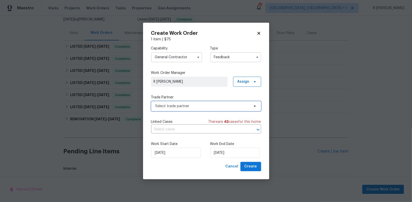
click at [183, 108] on span "Select trade partner" at bounding box center [202, 106] width 94 height 5
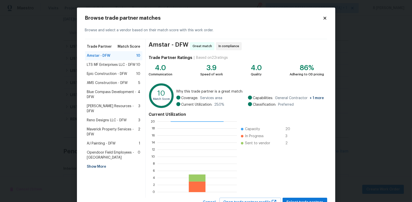
scroll to position [20, 0]
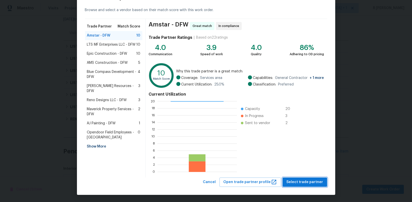
click at [307, 179] on span "Select trade partner" at bounding box center [304, 182] width 37 height 6
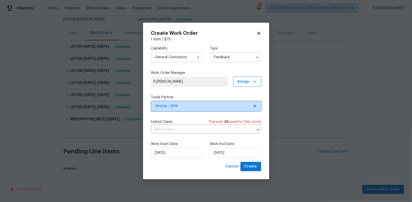
scroll to position [0, 0]
click at [228, 149] on input "24/09/2025" at bounding box center [235, 153] width 50 height 10
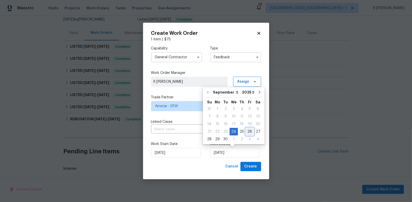
click at [249, 132] on div "26" at bounding box center [250, 131] width 8 height 7
type input "26/09/2025"
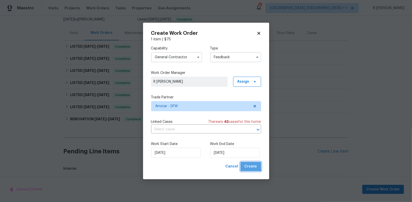
click at [250, 164] on span "Create" at bounding box center [250, 166] width 13 height 6
checkbox input "false"
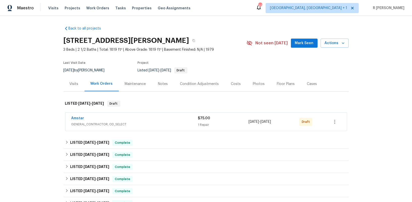
click at [76, 115] on div "Amstar GENERAL_CONTRACTOR, OD_SELECT $75.00 1 Repair [DATE] - [DATE] Draft" at bounding box center [205, 122] width 281 height 18
click at [76, 116] on span "Amstar" at bounding box center [77, 118] width 13 height 5
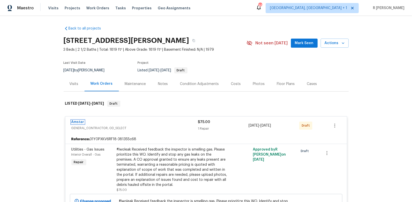
click at [73, 121] on link "Amstar" at bounding box center [77, 122] width 13 height 4
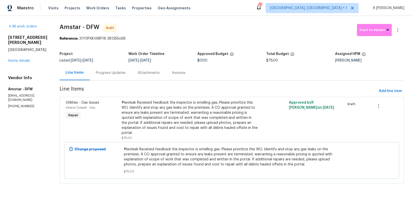
click at [105, 74] on div "Progress Updates" at bounding box center [111, 72] width 30 height 5
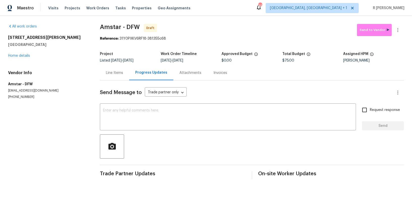
click at [114, 69] on div "Line Items" at bounding box center [114, 72] width 29 height 15
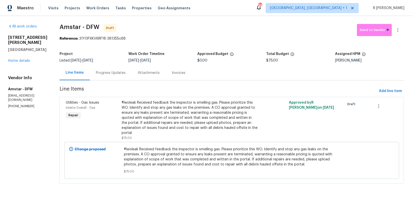
click at [113, 71] on div "Progress Updates" at bounding box center [111, 72] width 30 height 5
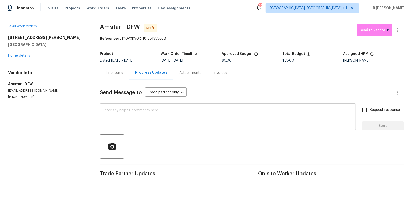
click at [139, 109] on textarea at bounding box center [228, 118] width 250 height 18
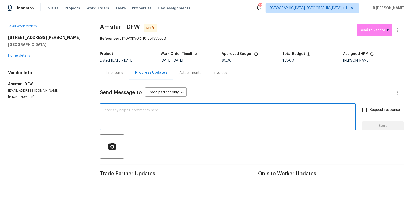
paste textarea "Hey, this is Yogesh from Opendoor. I’m confirming you received the WO for the p…"
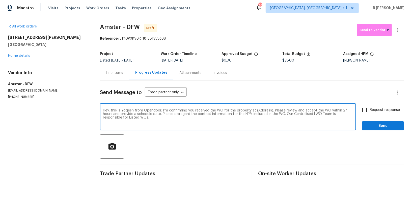
click at [262, 110] on textarea "Hey, this is Yogesh from Opendoor. I’m confirming you received the WO for the p…" at bounding box center [228, 118] width 250 height 18
paste textarea "[STREET_ADDRESS][PERSON_NAME]"
type textarea "Hey, this is Yogesh from Opendoor. I’m confirming you received the WO for the p…"
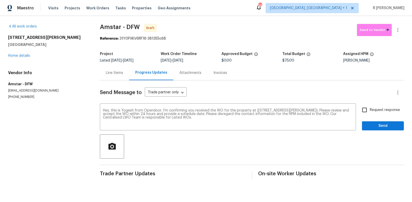
click at [375, 112] on span "Request response" at bounding box center [385, 109] width 30 height 5
click at [370, 112] on input "Request response" at bounding box center [364, 110] width 11 height 11
checkbox input "true"
click at [375, 122] on button "Send" at bounding box center [383, 125] width 42 height 9
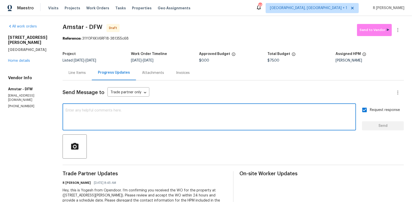
click at [219, 114] on textarea at bounding box center [209, 118] width 287 height 18
paste textarea "Attention All Work Orders must include before-photos (both close-up and wide-an…"
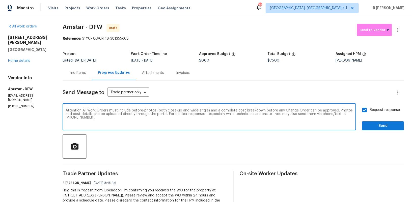
type textarea "Attention All Work Orders must include before-photos (both close-up and wide-an…"
click at [376, 123] on span "Send" at bounding box center [383, 126] width 34 height 6
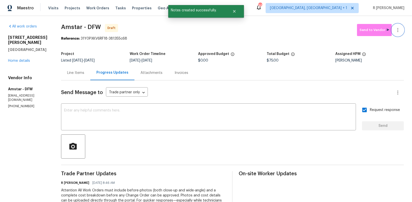
click at [402, 28] on button "button" at bounding box center [398, 30] width 12 height 12
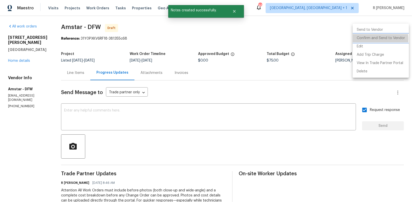
click at [366, 39] on li "Confirm and Send to Vendor" at bounding box center [380, 38] width 56 height 8
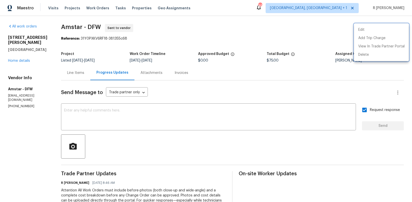
click at [266, 96] on div at bounding box center [206, 101] width 412 height 202
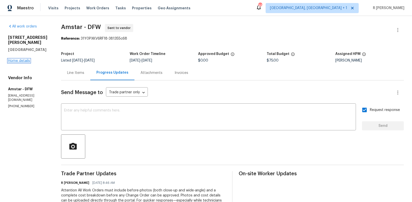
click at [16, 59] on link "Home details" at bounding box center [19, 61] width 22 height 4
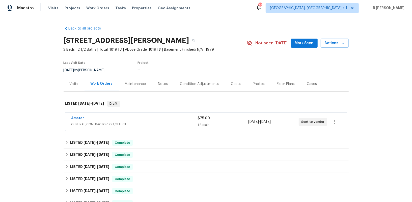
drag, startPoint x: 89, startPoint y: 119, endPoint x: 40, endPoint y: 118, distance: 49.2
click at [40, 118] on div "Back to all projects 3705 White Bud Ct, Flower Mound, TX 75028 3 Beds | 2 1/2 B…" at bounding box center [206, 109] width 412 height 186
copy link "Amstar"
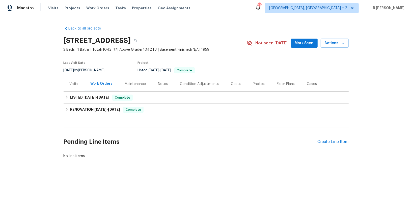
click at [332, 138] on div "Pending Line Items Create Line Item" at bounding box center [206, 141] width 285 height 23
click at [329, 141] on div "Create Line Item" at bounding box center [332, 141] width 31 height 5
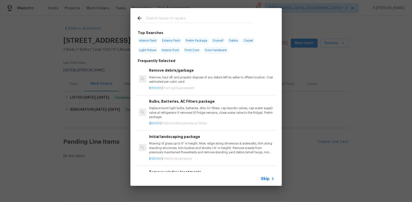
click at [264, 179] on span "Skip" at bounding box center [265, 178] width 9 height 5
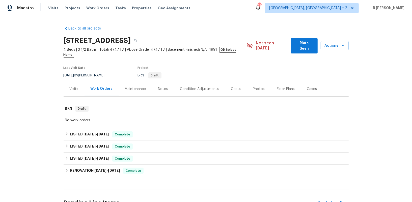
scroll to position [47, 0]
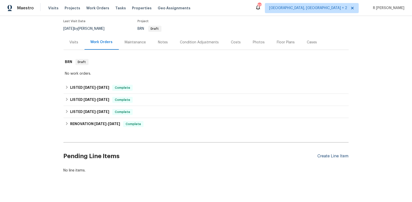
click at [327, 154] on div "Create Line Item" at bounding box center [332, 156] width 31 height 5
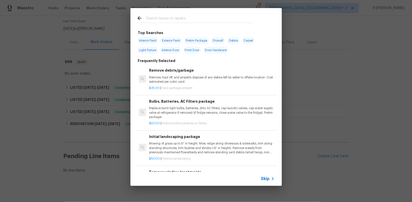
click at [145, 40] on span "Interior Paint" at bounding box center [148, 40] width 20 height 7
type input "Interior Paint"
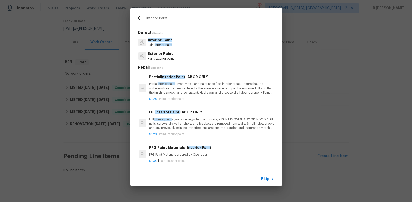
click at [159, 43] on span "interior paint" at bounding box center [164, 44] width 18 height 3
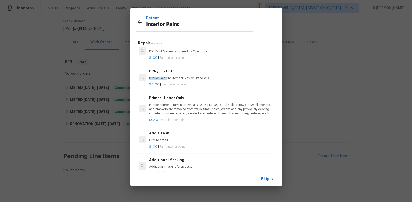
scroll to position [86, 0]
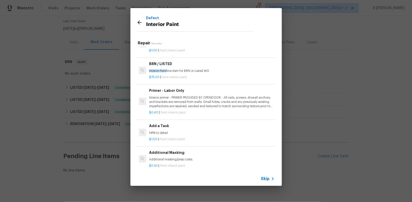
click at [162, 126] on h6 "Add a Task" at bounding box center [211, 126] width 125 height 6
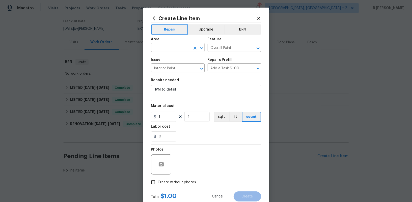
click at [177, 50] on input "text" at bounding box center [170, 48] width 39 height 8
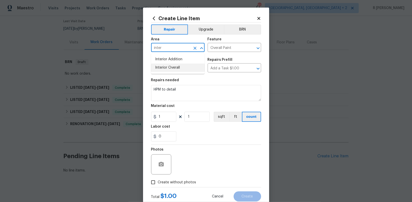
click at [163, 69] on li "Interior Overall" at bounding box center [177, 68] width 53 height 8
type input "Interior Overall"
click at [234, 48] on input "Overall Paint" at bounding box center [226, 48] width 39 height 8
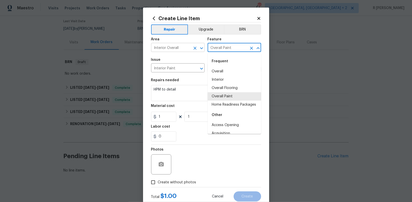
click at [193, 47] on icon "Clear" at bounding box center [194, 48] width 5 height 5
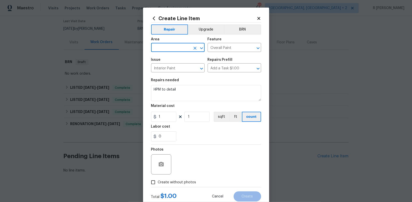
click at [172, 46] on input "text" at bounding box center [170, 48] width 39 height 8
click at [159, 58] on li "Front" at bounding box center [177, 59] width 53 height 8
type input "Front"
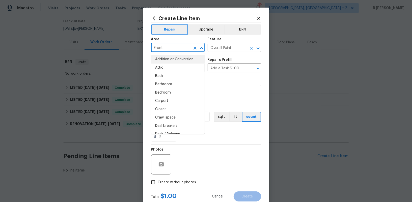
click at [219, 47] on input "Overall Paint" at bounding box center [226, 48] width 39 height 8
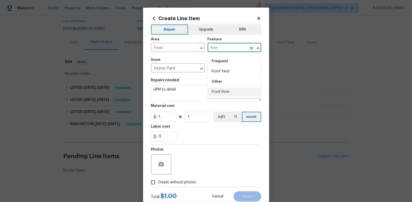
click at [222, 90] on li "Front Door" at bounding box center [233, 92] width 53 height 8
type input "Front Door"
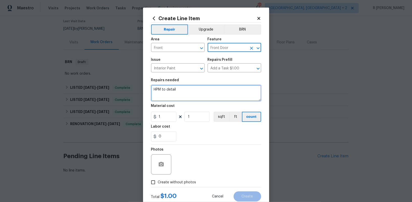
click at [198, 86] on textarea "HPM to detail" at bounding box center [206, 93] width 110 height 16
click at [187, 99] on textarea "HPM to detail" at bounding box center [206, 93] width 110 height 16
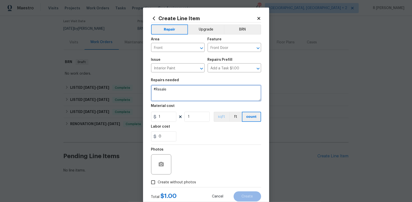
paste textarea "Touch up paint on front door damaged after removal of Yale lock"
type textarea "#Resale Touch up paint on front door damaged after removal of Yale lock."
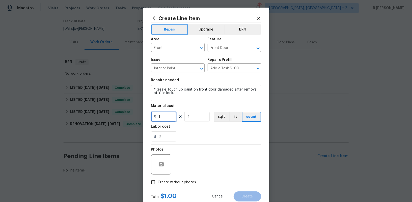
click at [170, 117] on input "1" at bounding box center [163, 117] width 25 height 10
type input "125"
click at [174, 180] on span "Create without photos" at bounding box center [177, 182] width 38 height 5
click at [158, 180] on input "Create without photos" at bounding box center [153, 182] width 10 height 10
click at [163, 162] on icon "button" at bounding box center [161, 164] width 6 height 6
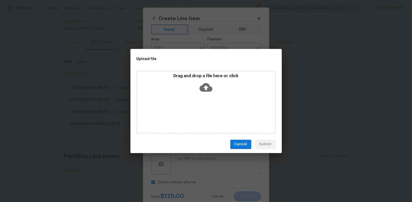
click at [205, 88] on icon at bounding box center [205, 87] width 13 height 13
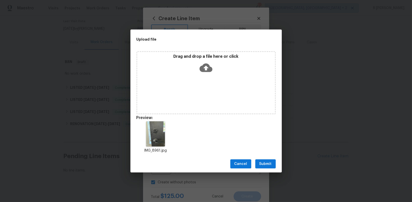
click at [261, 164] on span "Submit" at bounding box center [265, 164] width 12 height 6
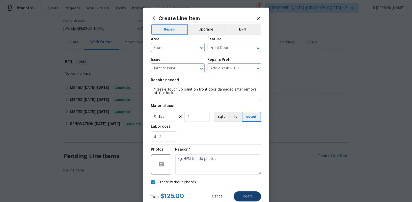
checkbox input "false"
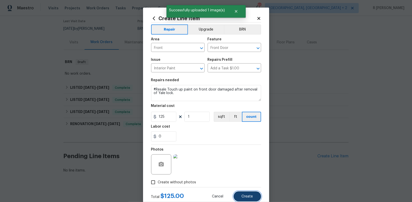
click at [243, 195] on span "Create" at bounding box center [247, 197] width 11 height 4
click at [216, 182] on div "Create without photos" at bounding box center [206, 182] width 110 height 10
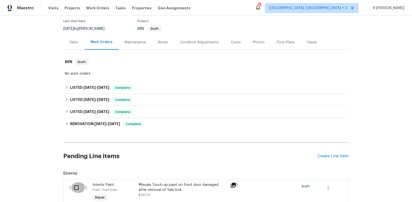
click at [78, 184] on input "checkbox" at bounding box center [78, 187] width 14 height 11
checkbox input "true"
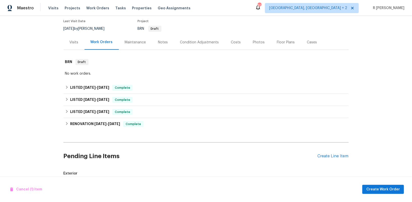
scroll to position [104, 0]
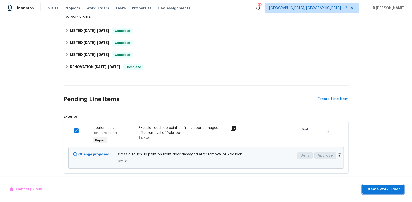
click at [381, 186] on button "Create Work Order" at bounding box center [383, 189] width 42 height 9
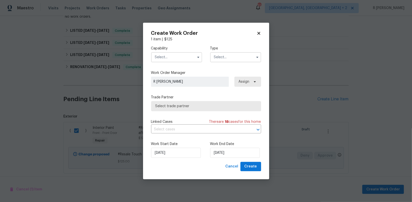
click at [172, 58] on input "text" at bounding box center [176, 57] width 51 height 10
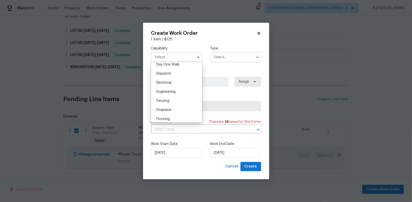
scroll to position [191, 0]
click at [175, 118] on span "General Contractor" at bounding box center [172, 118] width 33 height 4
type input "General Contractor"
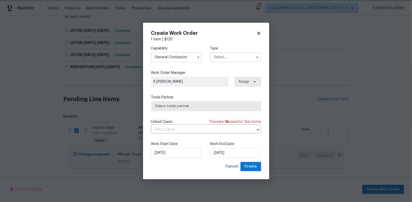
scroll to position [201, 0]
click at [231, 57] on input "text" at bounding box center [235, 57] width 51 height 10
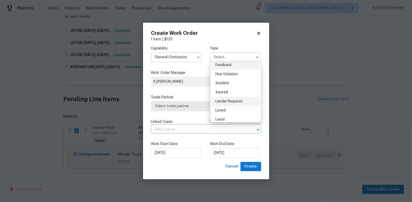
scroll to position [0, 0]
click at [228, 67] on span "Feedback" at bounding box center [223, 68] width 16 height 4
type input "Feedback"
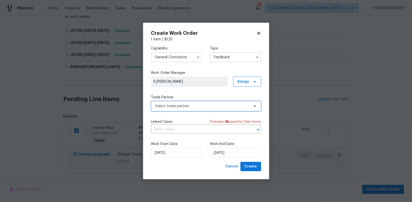
click at [186, 107] on span "Select trade partner" at bounding box center [202, 106] width 94 height 5
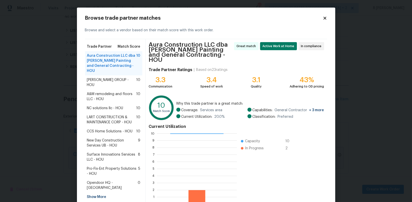
scroll to position [27, 0]
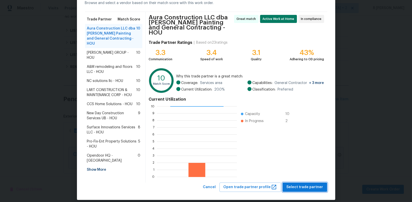
click at [299, 185] on span "Select trade partner" at bounding box center [304, 187] width 37 height 6
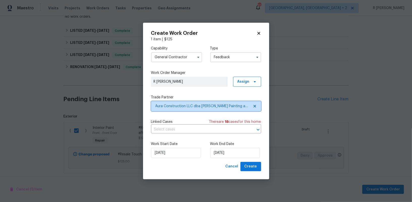
scroll to position [0, 0]
click at [224, 153] on input "[DATE]" at bounding box center [235, 153] width 50 height 10
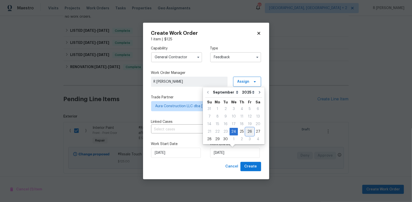
click at [248, 135] on div "26" at bounding box center [250, 131] width 8 height 7
type input "[DATE]"
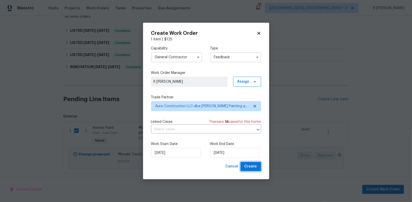
click at [246, 164] on span "Create" at bounding box center [250, 166] width 13 height 6
checkbox input "false"
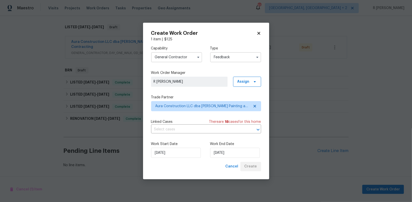
scroll to position [72, 0]
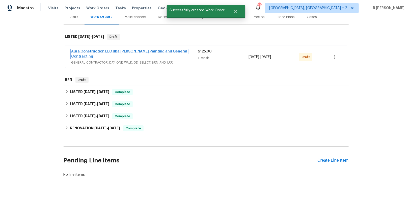
click at [97, 50] on link "Aura Construction LLC dba [PERSON_NAME] Painting and General Contracting" at bounding box center [129, 54] width 116 height 9
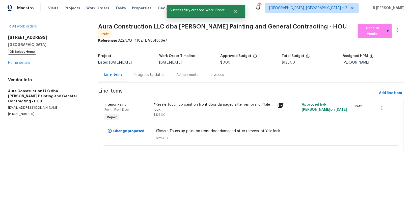
click at [158, 69] on div "Progress Updates" at bounding box center [149, 74] width 42 height 15
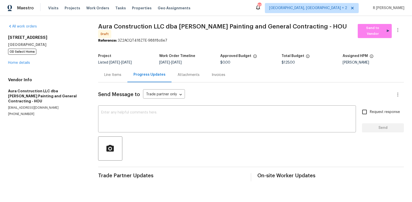
click at [172, 133] on div "Send Message to Trade partner only Trade partner only ​ x ​ Request response Se…" at bounding box center [251, 131] width 306 height 99
click at [167, 102] on div "Send Message to Trade partner only Trade partner only ​ x ​ Request response Se…" at bounding box center [251, 131] width 306 height 99
click at [158, 111] on textarea at bounding box center [227, 120] width 252 height 18
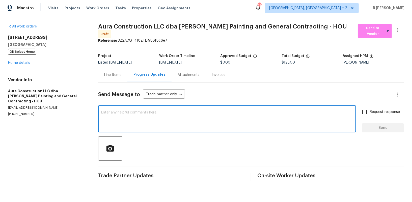
paste textarea "Hey, this is Yogesh from Opendoor. I’m confirming you received the WO for the p…"
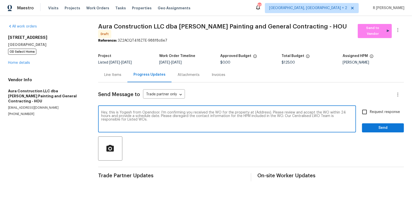
click at [257, 111] on textarea "Hey, this is Yogesh from Opendoor. I’m confirming you received the WO for the p…" at bounding box center [227, 120] width 252 height 18
paste textarea "[STREET_ADDRESS]"
click at [189, 120] on textarea "Hey, this is Yogesh from Opendoor. I’m confirming you received the WO for the p…" at bounding box center [227, 120] width 252 height 18
paste textarea "Attention All Work Orders must include before-photos (both close-up and wide-an…"
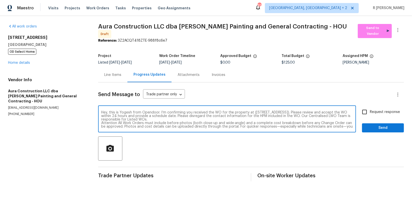
scroll to position [7, 0]
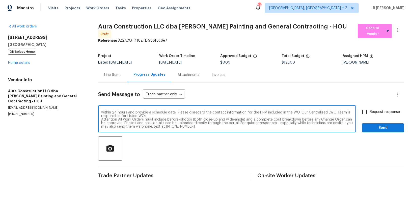
type textarea "Hey, this is Yogesh from Opendoor. I’m confirming you received the WO for the p…"
click at [378, 109] on span "Request response" at bounding box center [385, 111] width 30 height 5
click at [370, 108] on input "Request response" at bounding box center [364, 112] width 11 height 11
checkbox input "true"
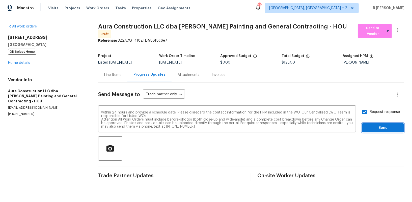
click at [378, 125] on span "Send" at bounding box center [383, 128] width 34 height 6
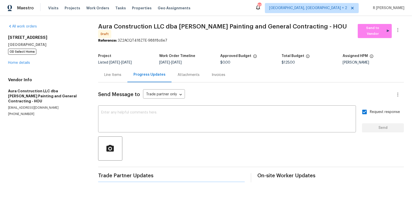
scroll to position [0, 0]
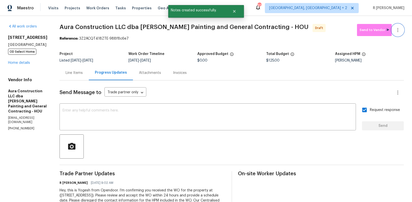
click at [398, 29] on icon "button" at bounding box center [397, 30] width 1 height 4
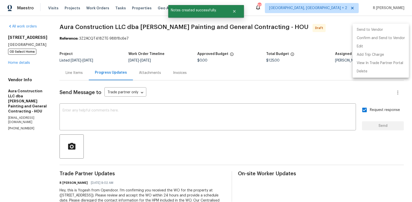
click at [376, 33] on li "Send to Vendor" at bounding box center [380, 30] width 56 height 8
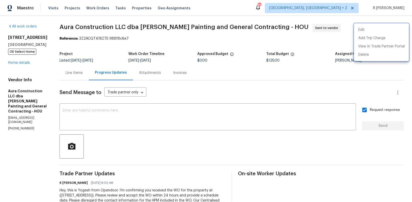
drag, startPoint x: 252, startPoint y: 28, endPoint x: 56, endPoint y: 29, distance: 195.9
click at [56, 29] on div at bounding box center [206, 101] width 412 height 202
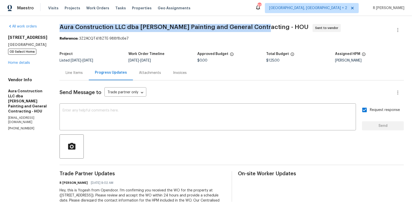
drag, startPoint x: 251, startPoint y: 29, endPoint x: 53, endPoint y: 30, distance: 198.2
click at [53, 30] on div "All work orders [STREET_ADDRESS][PERSON_NAME] OD Select Home Home details Vendo…" at bounding box center [206, 129] width 412 height 226
copy span "Aura Construction LLC dba [PERSON_NAME] Painting and General Contracting"
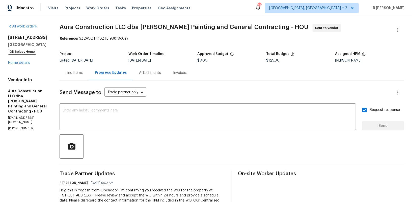
click at [168, 102] on div "Send Message to Trade partner only Trade partner only ​ x ​ Request response Se…" at bounding box center [231, 157] width 344 height 154
click at [24, 65] on link "Home details" at bounding box center [19, 63] width 22 height 4
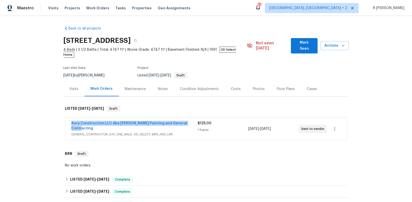
drag, startPoint x: 190, startPoint y: 121, endPoint x: 70, endPoint y: 119, distance: 120.3
click at [70, 119] on div "Aura Construction LLC dba [PERSON_NAME] Painting and General Contracting GENERA…" at bounding box center [205, 129] width 281 height 22
copy link "Aura Construction LLC dba [PERSON_NAME] Painting and General Contracting"
